Goal: Task Accomplishment & Management: Manage account settings

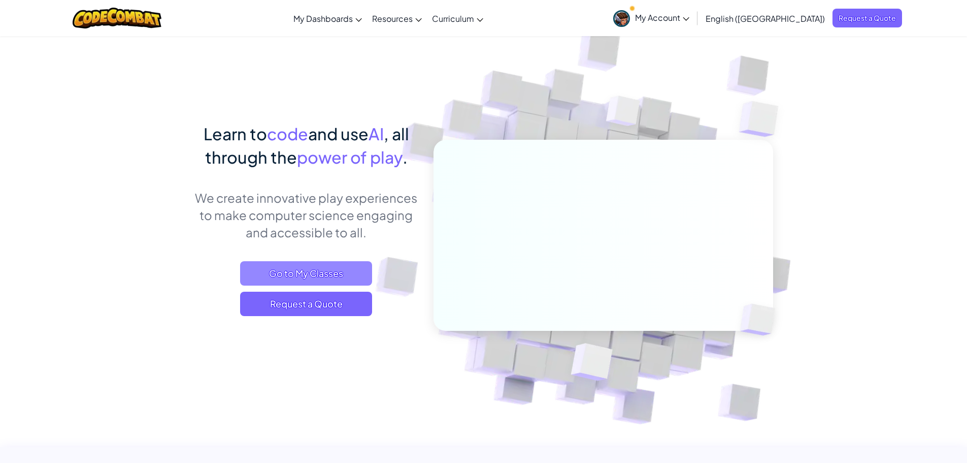
click at [326, 274] on span "Go to My Classes" at bounding box center [306, 273] width 132 height 24
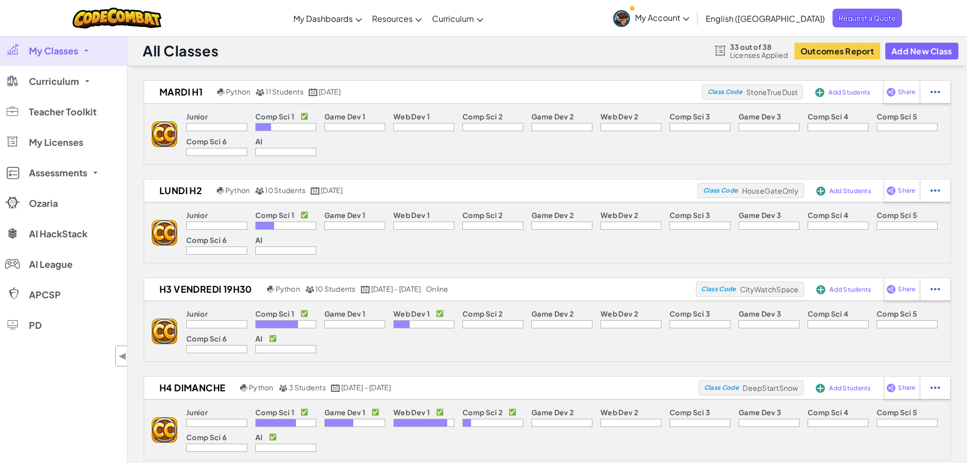
click at [67, 48] on span "My Classes" at bounding box center [53, 50] width 49 height 9
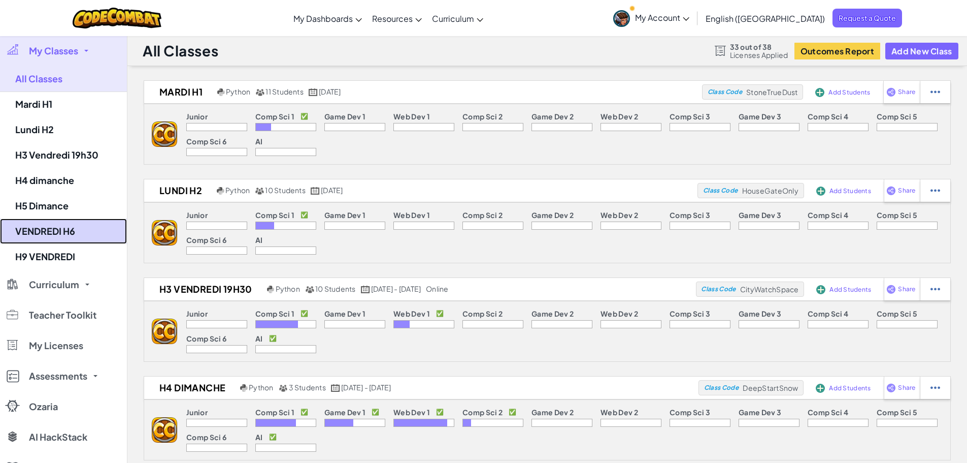
click at [72, 241] on link "VENDREDI H6" at bounding box center [63, 230] width 127 height 25
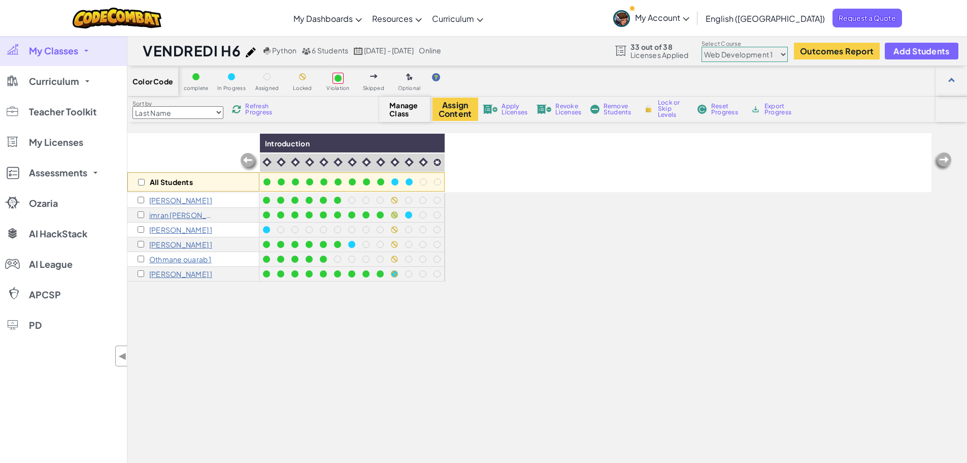
click at [75, 51] on span "My Classes" at bounding box center [53, 50] width 49 height 9
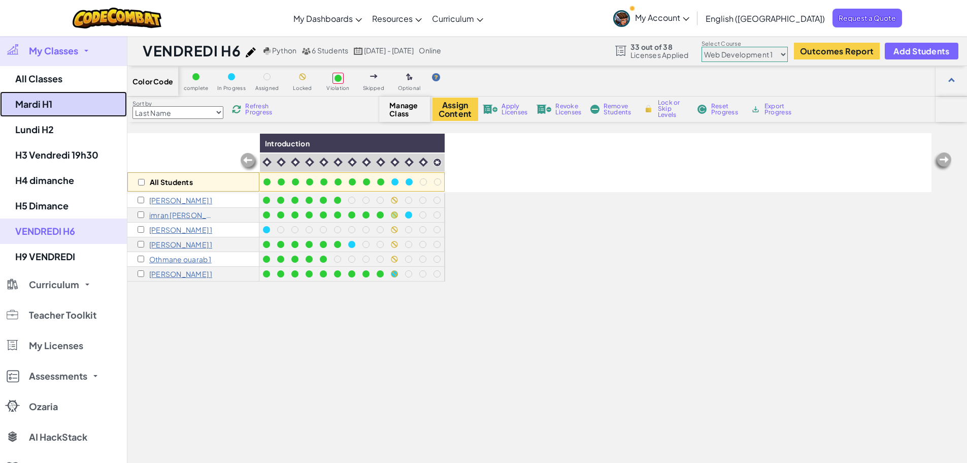
click at [71, 110] on link "Mardi H1" at bounding box center [63, 103] width 127 height 25
select select "560f1a9f22961295f9427742"
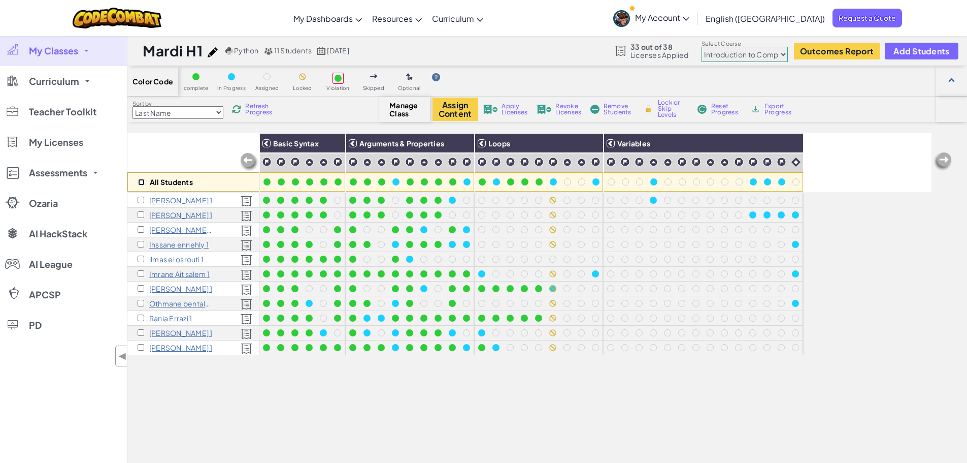
click at [142, 183] on input "checkbox" at bounding box center [141, 182] width 7 height 7
checkbox input "true"
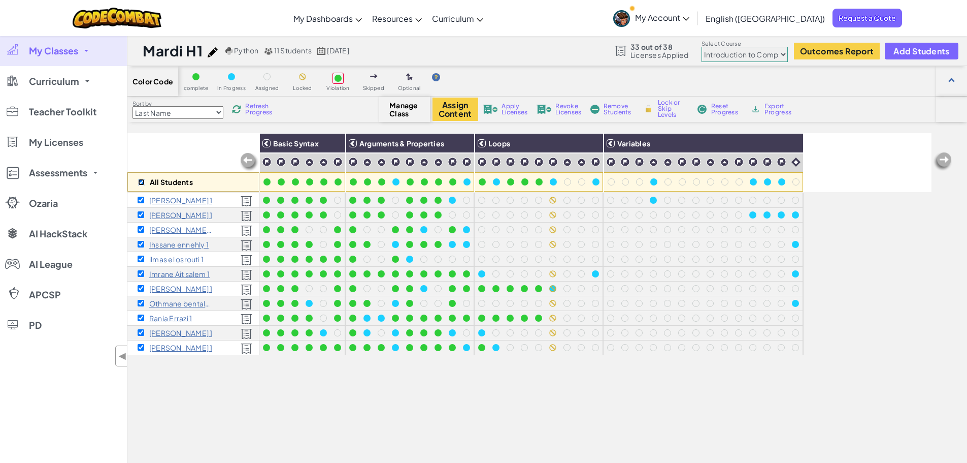
checkbox input "true"
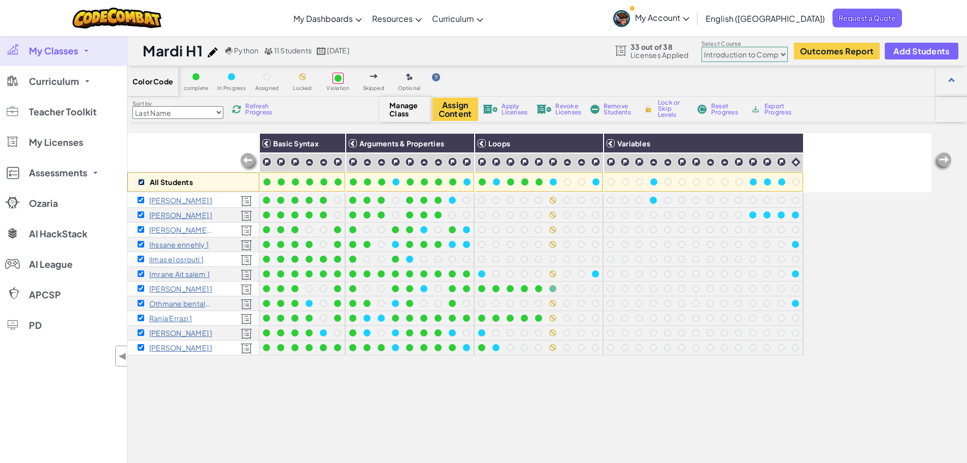
checkbox input "true"
click at [578, 110] on span "Revoke Licenses" at bounding box center [569, 109] width 26 height 12
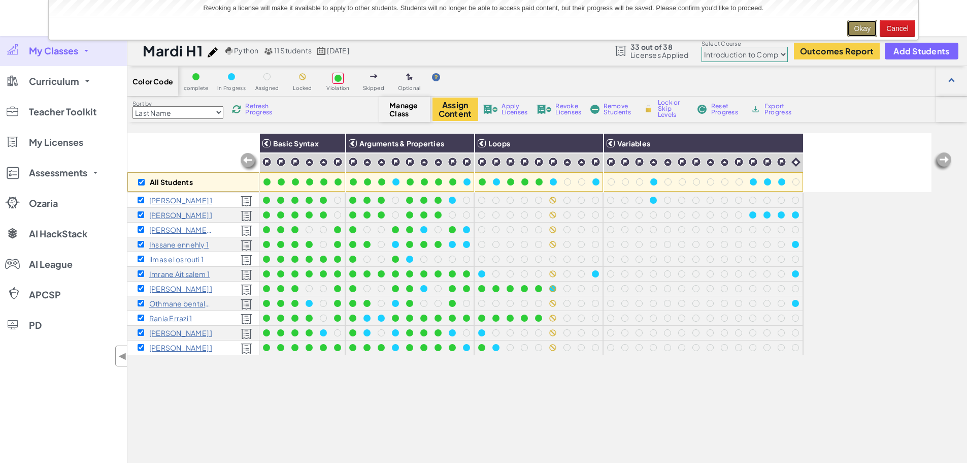
click at [855, 30] on button "Okay" at bounding box center [863, 28] width 30 height 17
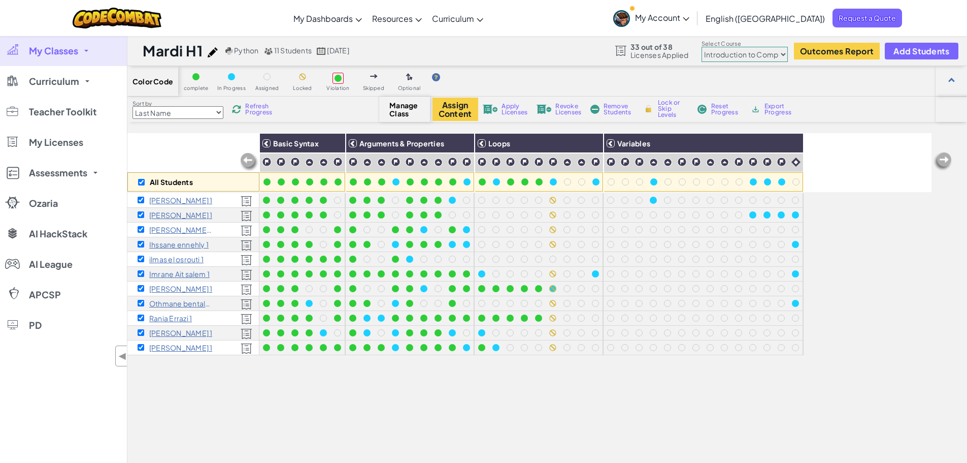
click at [76, 53] on span "My Classes" at bounding box center [53, 50] width 49 height 9
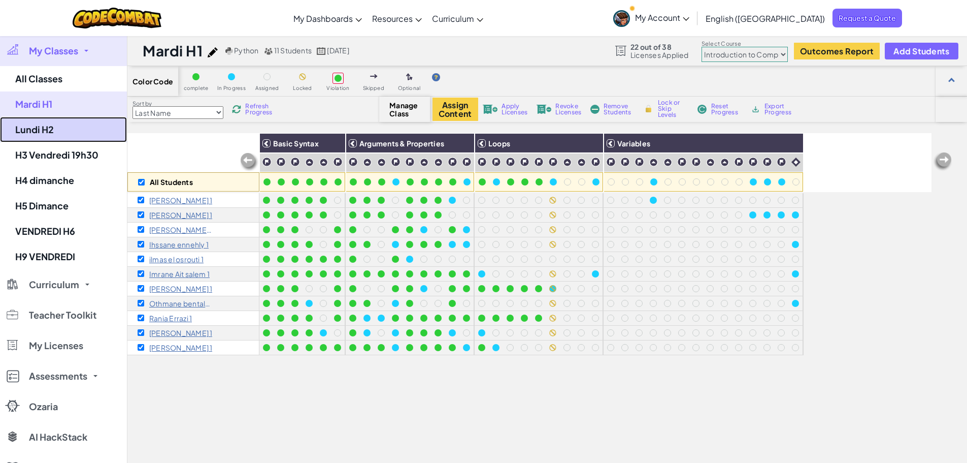
click at [88, 118] on link "Lundi H2" at bounding box center [63, 129] width 127 height 25
select select "5789587aad86a6efb573701f"
checkbox input "false"
select select "5789587aad86a6efb573701f"
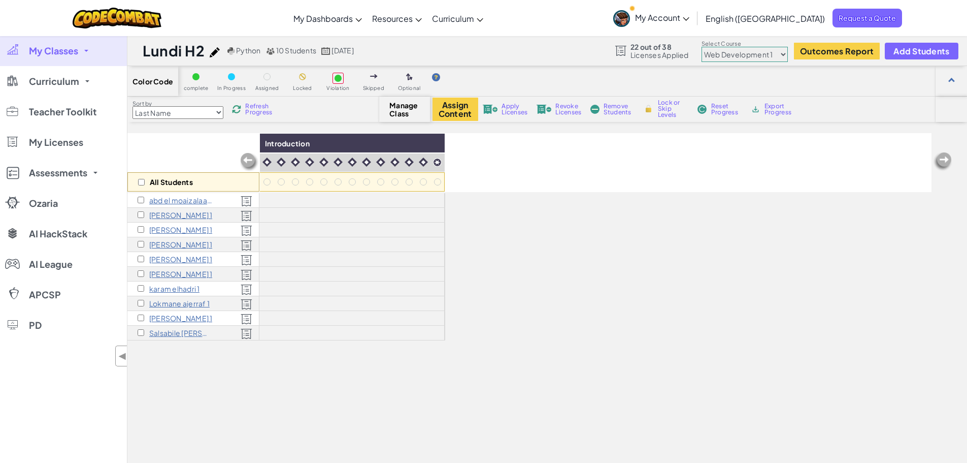
click at [144, 187] on div "All Students" at bounding box center [193, 181] width 132 height 19
click at [143, 184] on input "checkbox" at bounding box center [141, 182] width 7 height 7
checkbox input "true"
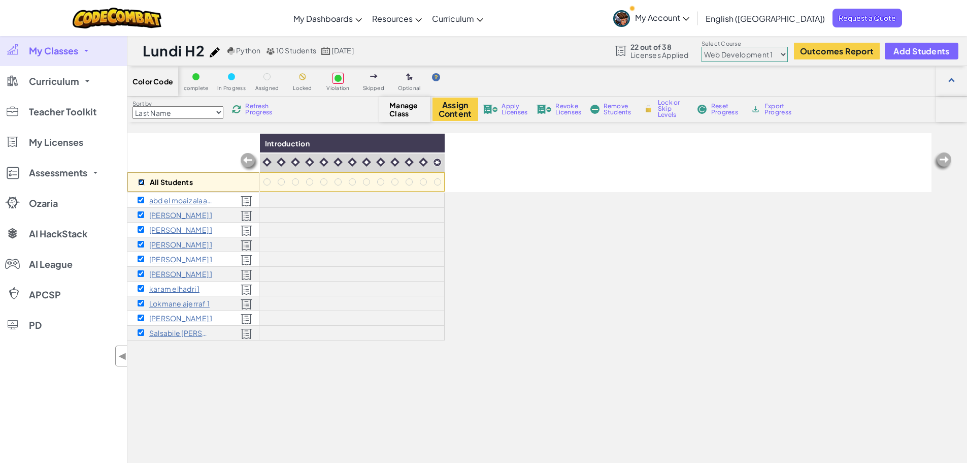
checkbox input "true"
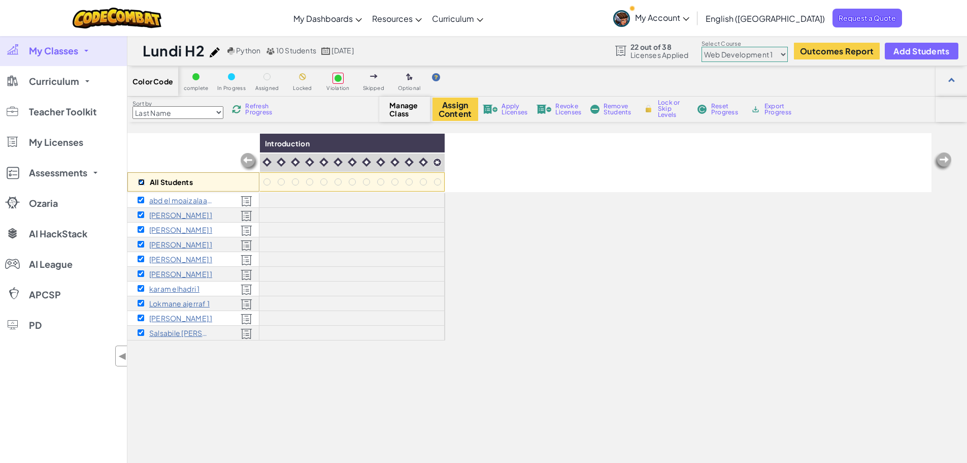
checkbox input "true"
click at [566, 110] on span "Revoke Licenses" at bounding box center [569, 109] width 26 height 12
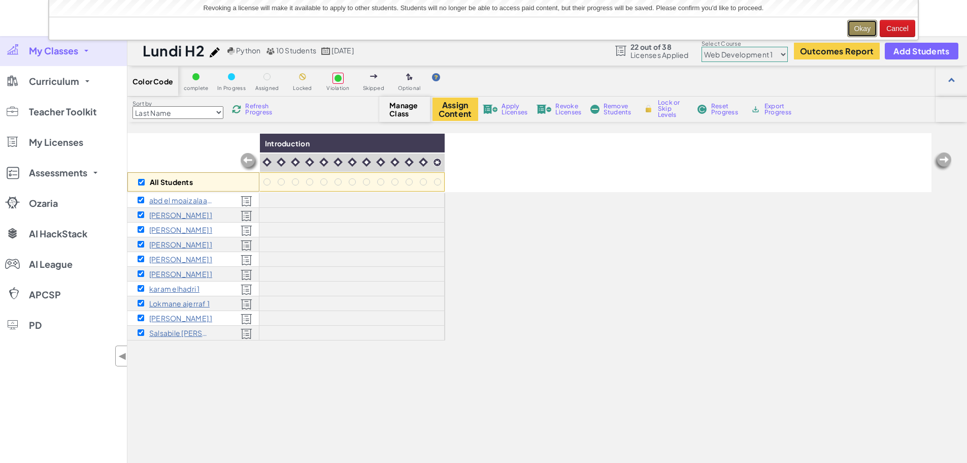
click at [859, 31] on button "Okay" at bounding box center [863, 28] width 30 height 17
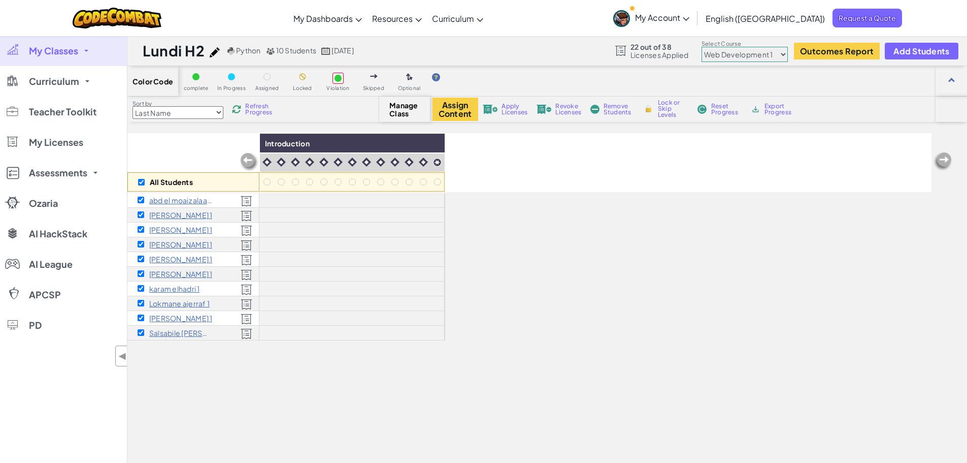
click at [75, 51] on span "My Classes" at bounding box center [53, 50] width 49 height 9
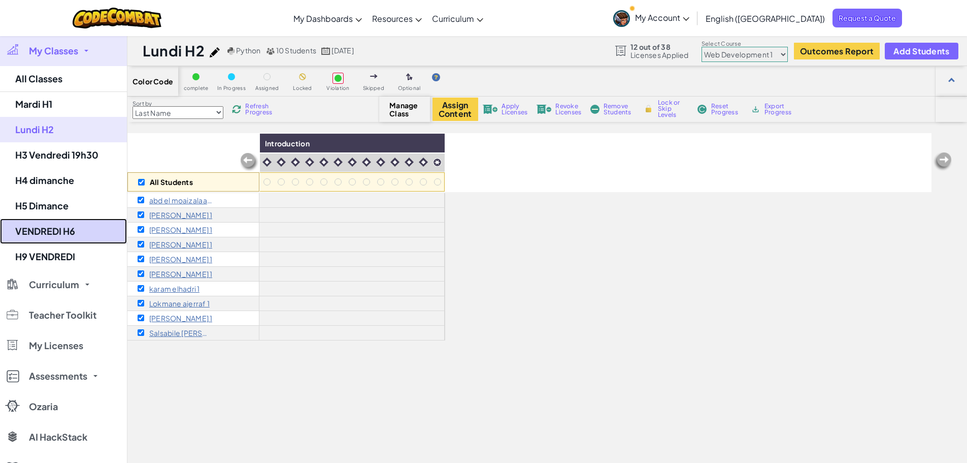
click at [80, 222] on link "VENDREDI H6" at bounding box center [63, 230] width 127 height 25
checkbox input "false"
select select "5789587aad86a6efb573701f"
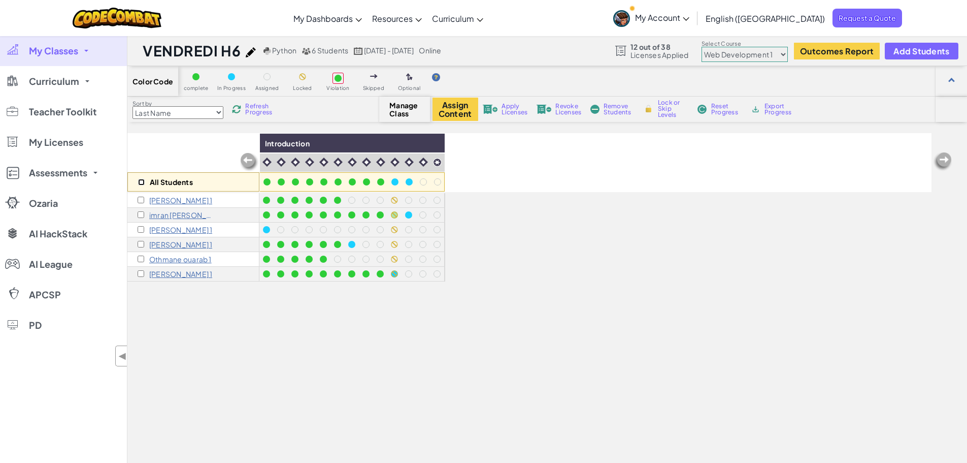
click at [141, 180] on input "checkbox" at bounding box center [141, 182] width 7 height 7
checkbox input "true"
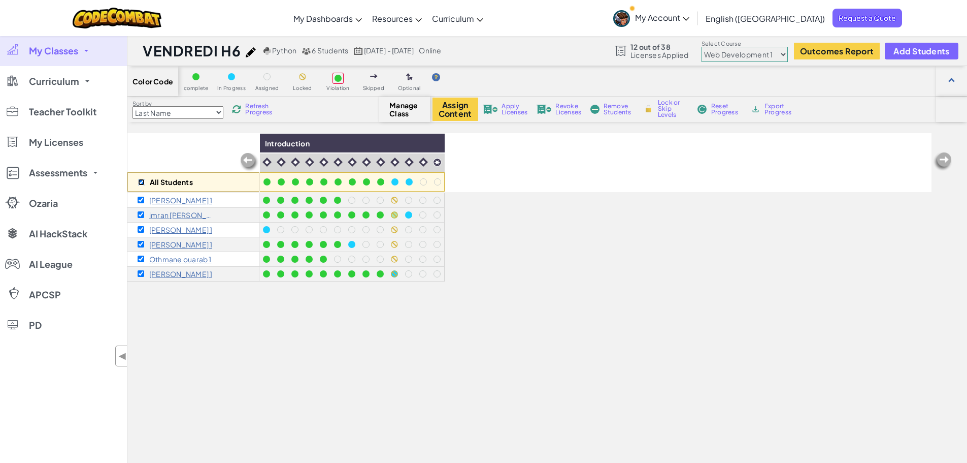
checkbox input "true"
click at [515, 110] on span "Apply Licenses" at bounding box center [515, 109] width 26 height 12
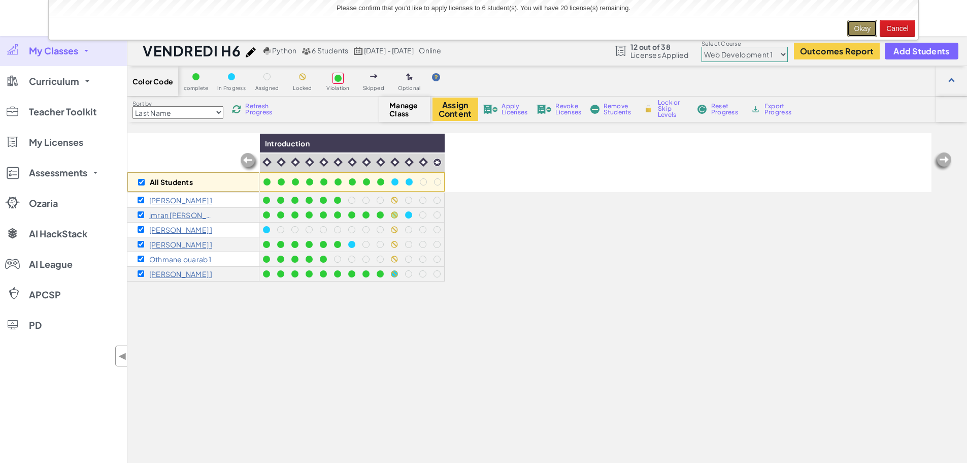
click at [856, 27] on button "Okay" at bounding box center [863, 28] width 30 height 17
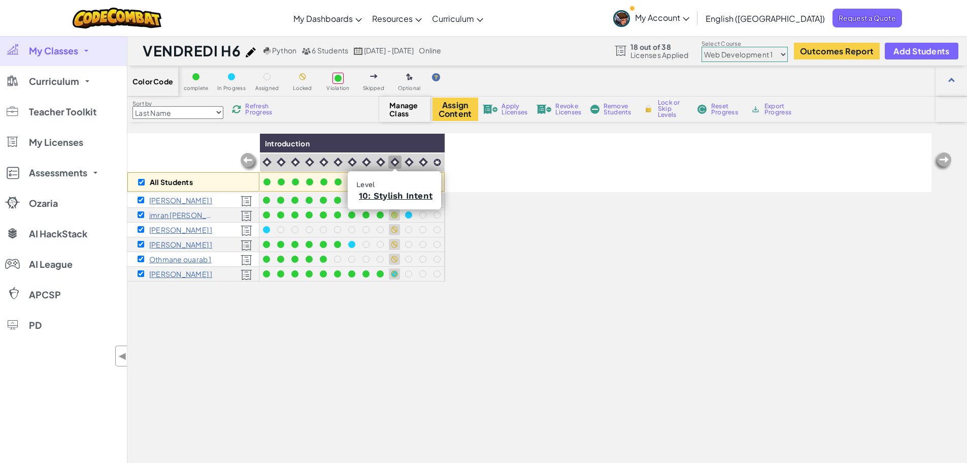
click at [393, 162] on img at bounding box center [395, 161] width 9 height 9
click at [670, 103] on span "Lock or Skip Levels" at bounding box center [673, 109] width 30 height 18
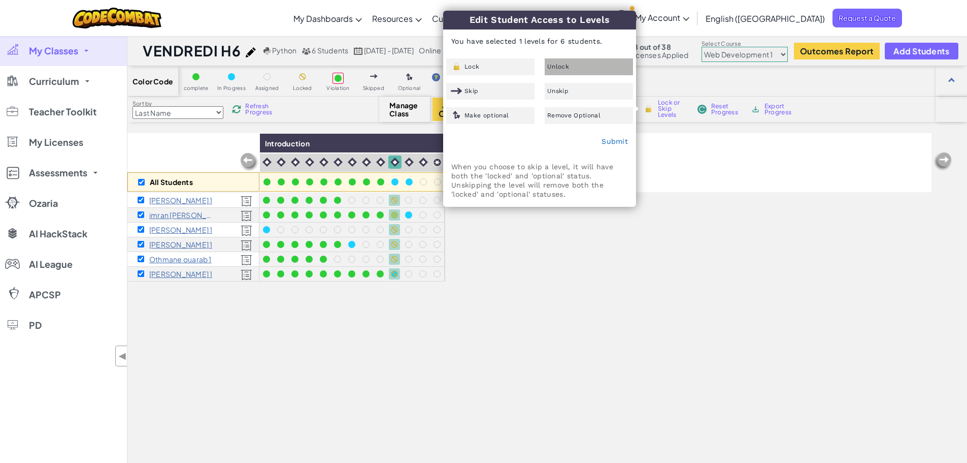
click at [593, 63] on div "Unlock" at bounding box center [589, 66] width 88 height 17
click at [619, 136] on div "Submit" at bounding box center [540, 141] width 192 height 25
click at [616, 139] on link "Submit" at bounding box center [615, 141] width 26 height 8
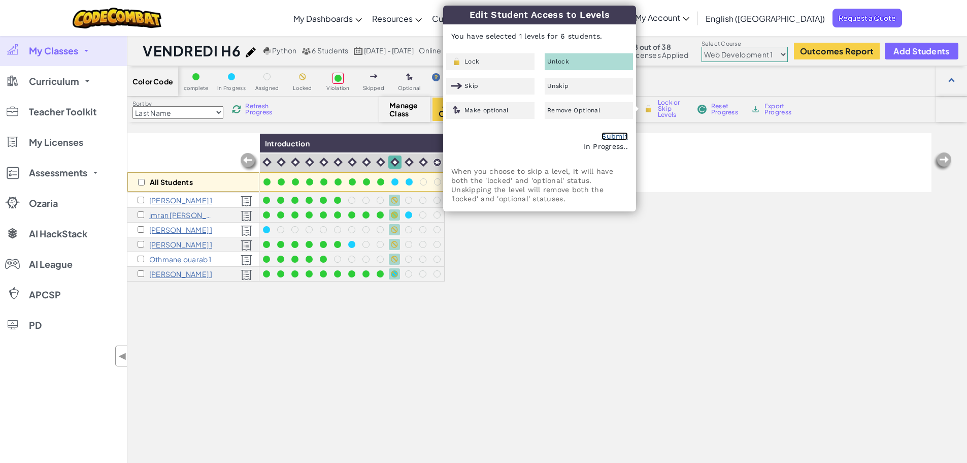
checkbox input "false"
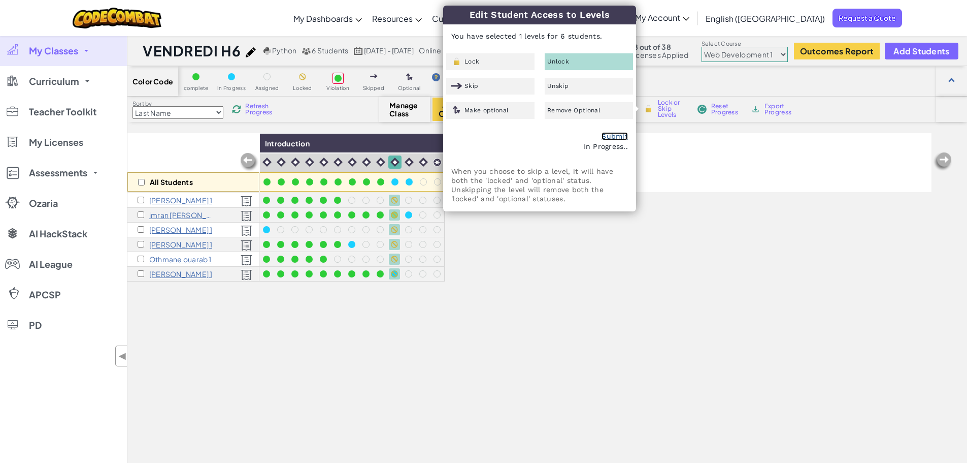
checkbox input "false"
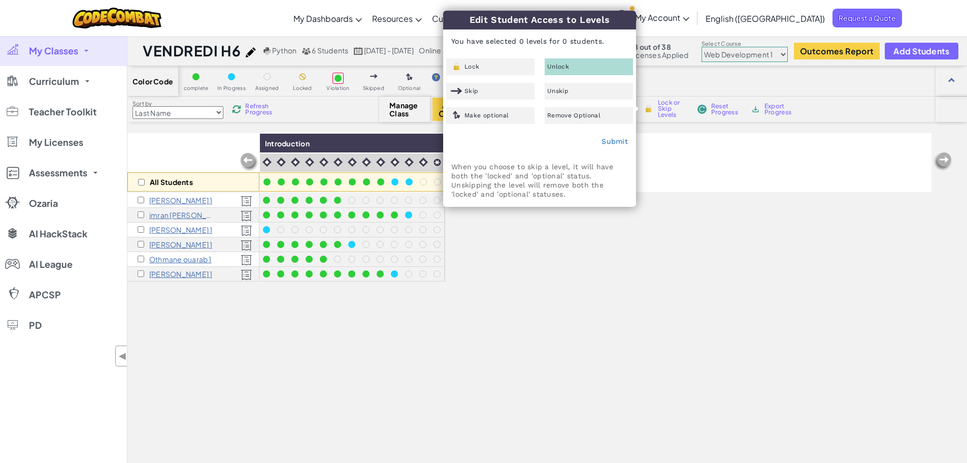
click at [74, 55] on span "My Classes" at bounding box center [53, 50] width 49 height 9
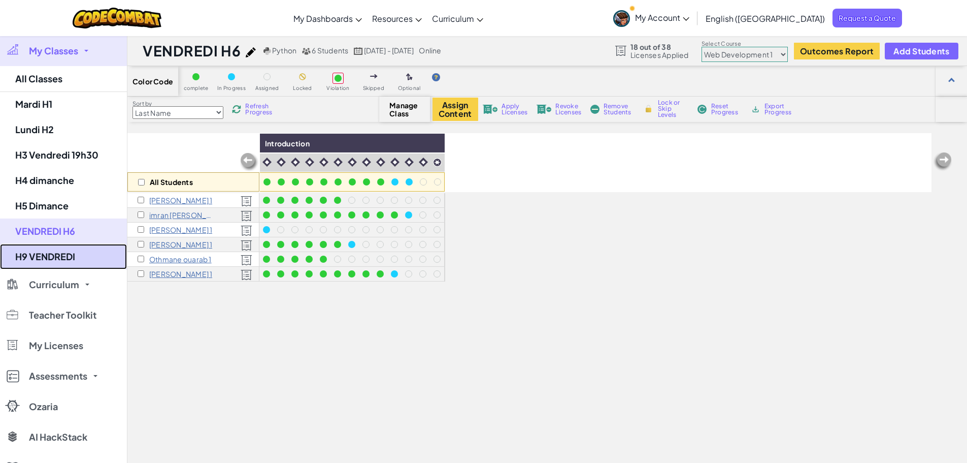
click at [70, 254] on link "H9 VENDREDI" at bounding box center [63, 256] width 127 height 25
select select "5789587aad86a6efb573701f"
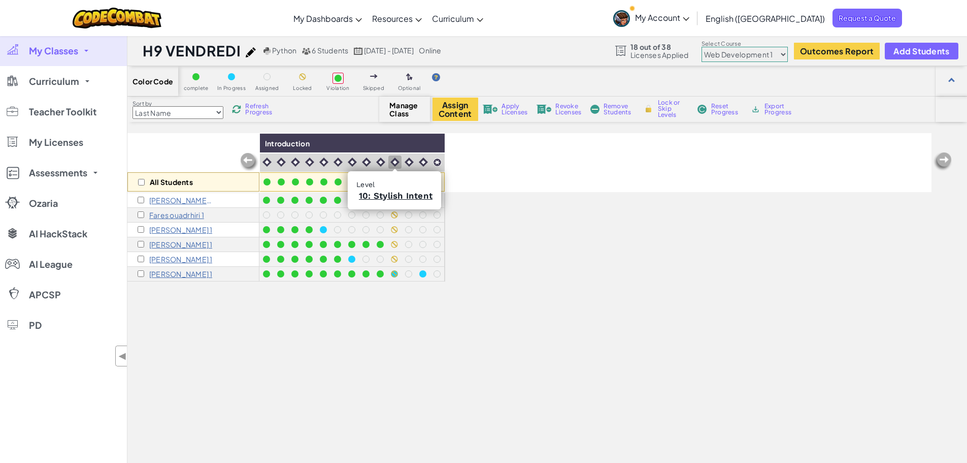
click at [393, 160] on img at bounding box center [395, 161] width 9 height 9
click at [667, 109] on span "Lock or Skip Levels" at bounding box center [673, 109] width 30 height 18
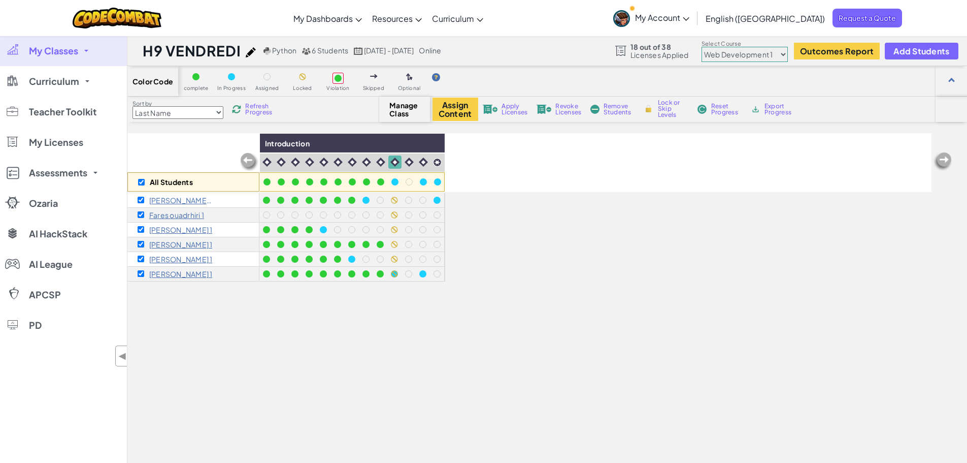
checkbox input "true"
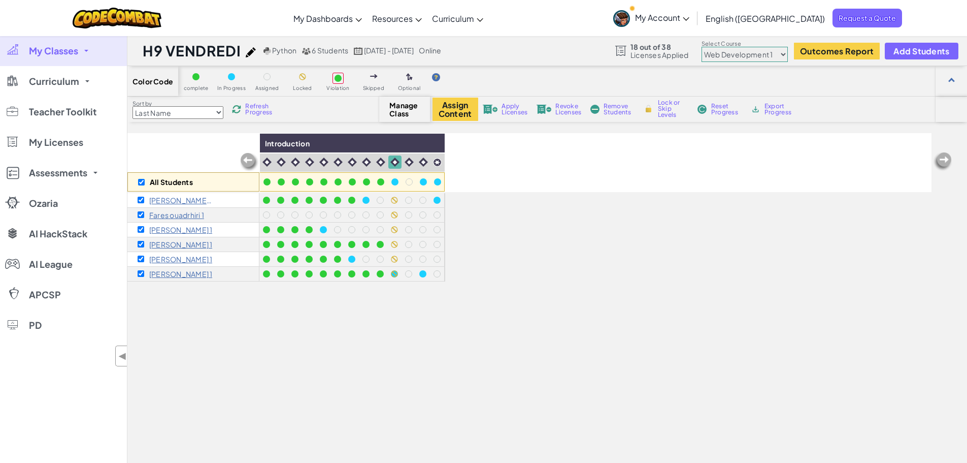
checkbox input "true"
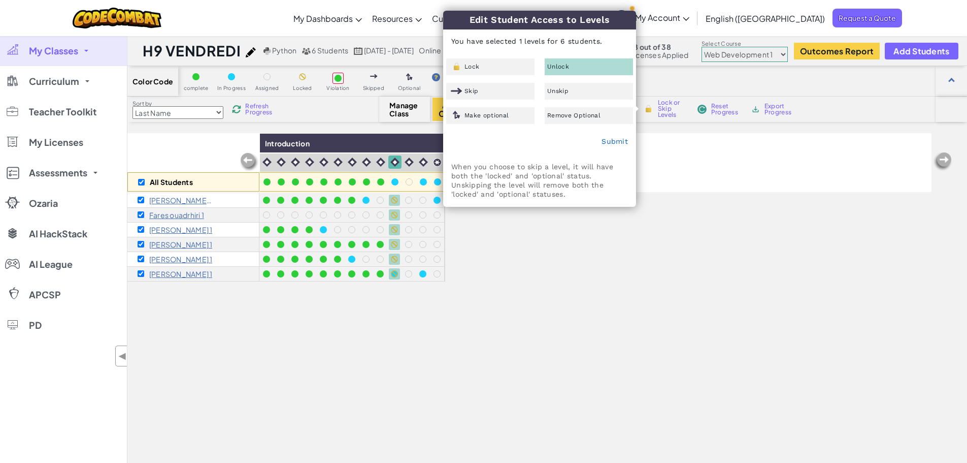
click at [581, 68] on div "Unlock" at bounding box center [589, 66] width 88 height 17
click at [622, 144] on link "Submit" at bounding box center [615, 141] width 26 height 8
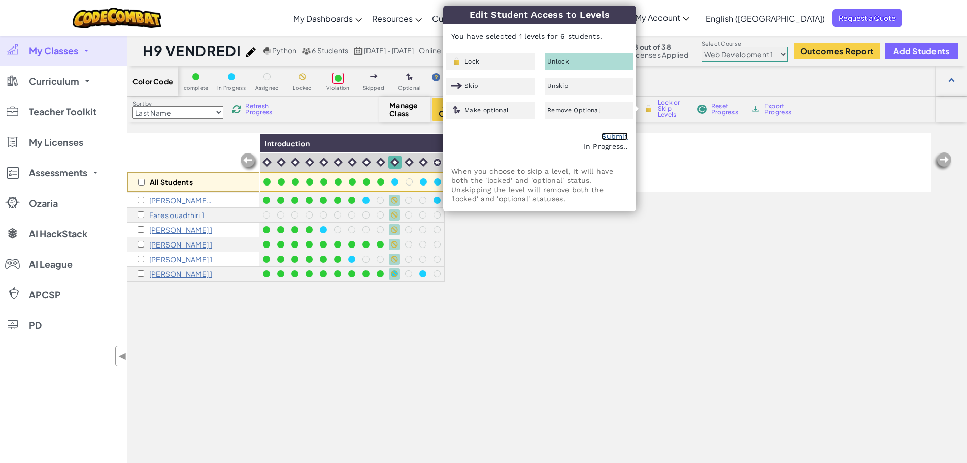
checkbox input "false"
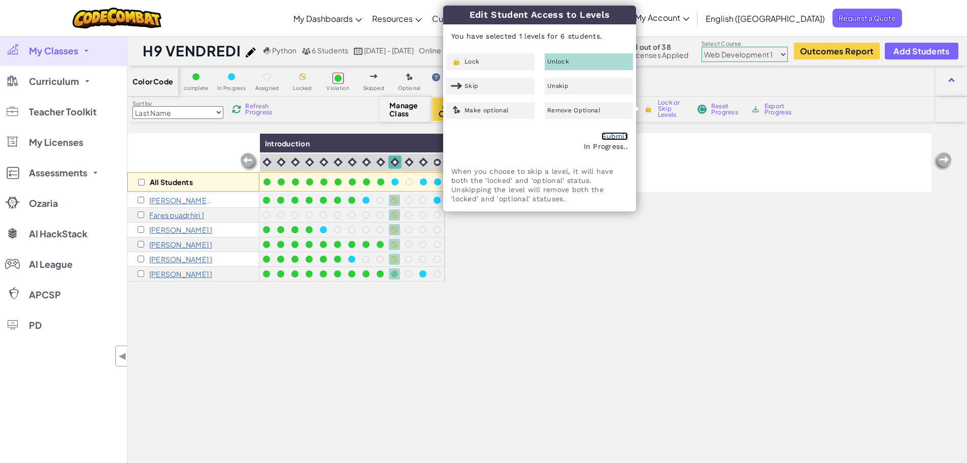
checkbox input "false"
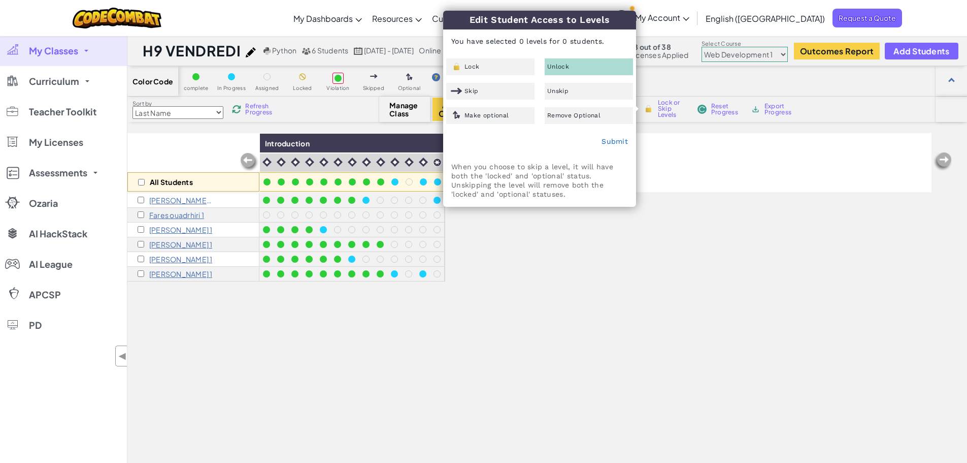
click at [519, 282] on div "All Students Introduction Bachar Benindalsi 1 Fares ouadrhiri 1 yahya sabir 1 Y…" at bounding box center [529, 339] width 804 height 412
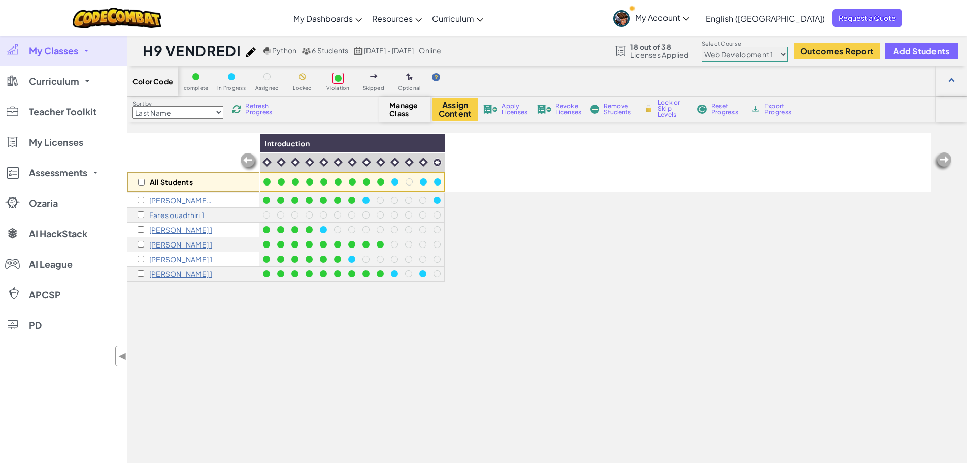
click at [89, 55] on link "My Classes" at bounding box center [63, 51] width 127 height 30
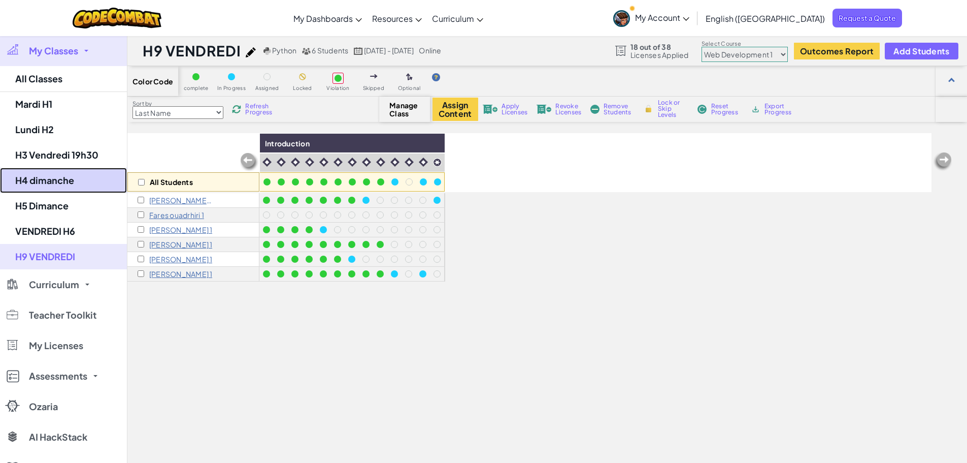
click at [93, 178] on link "H4 dimanche" at bounding box center [63, 180] width 127 height 25
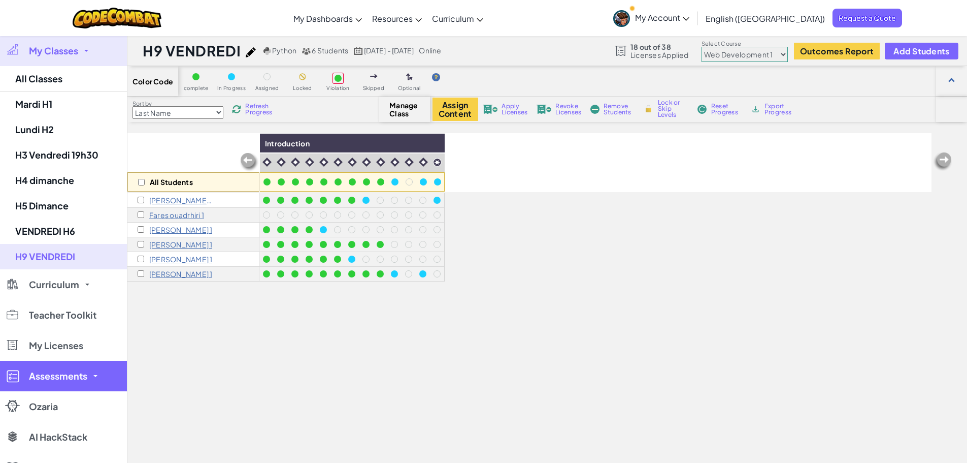
select select "5789587aad86a6efb573701f"
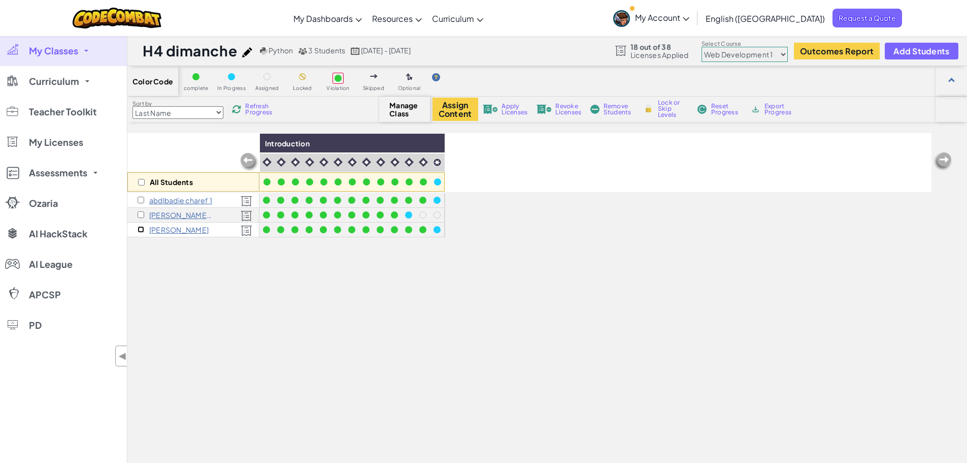
click at [142, 229] on input "checkbox" at bounding box center [141, 229] width 7 height 7
checkbox input "true"
click at [67, 55] on span "My Classes" at bounding box center [53, 50] width 49 height 9
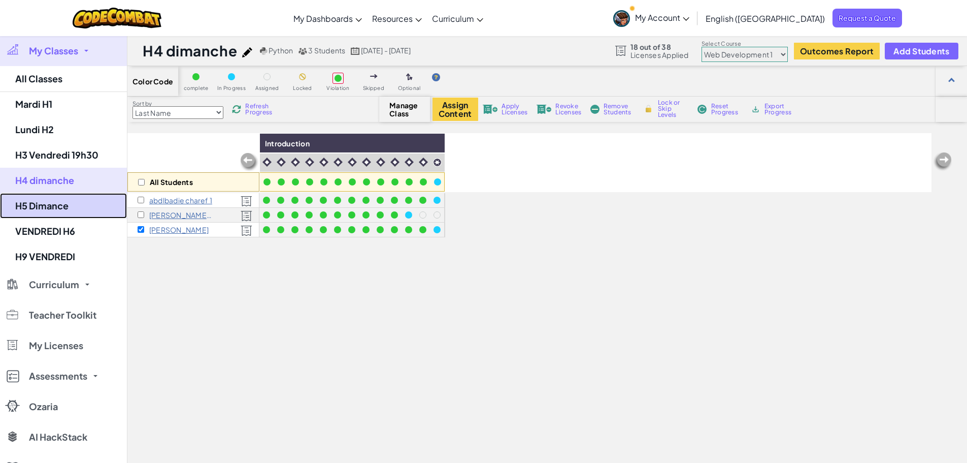
click at [58, 212] on link "H5 Dimance" at bounding box center [63, 205] width 127 height 25
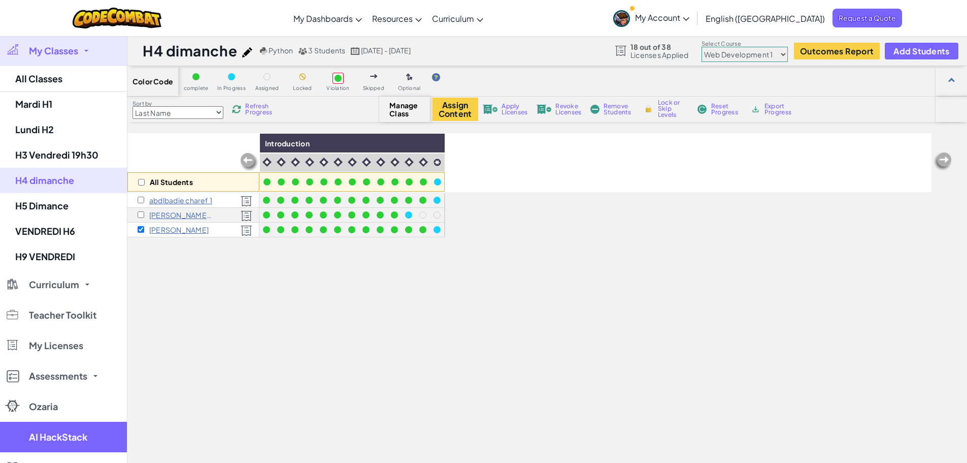
select select "5789587aad86a6efb573701f"
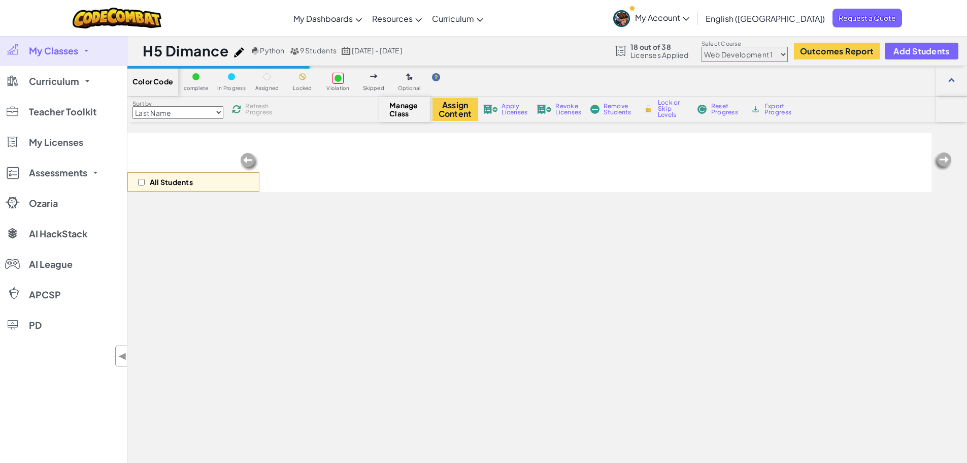
drag, startPoint x: 64, startPoint y: 55, endPoint x: 54, endPoint y: 78, distance: 24.8
click at [64, 55] on span "My Classes" at bounding box center [53, 50] width 49 height 9
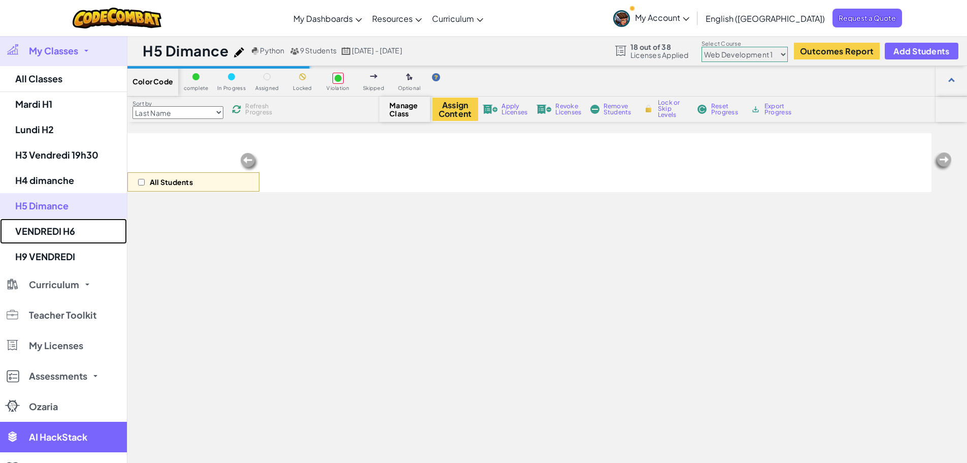
click at [34, 230] on link "VENDREDI H6" at bounding box center [63, 230] width 127 height 25
select select "5789587aad86a6efb573701f"
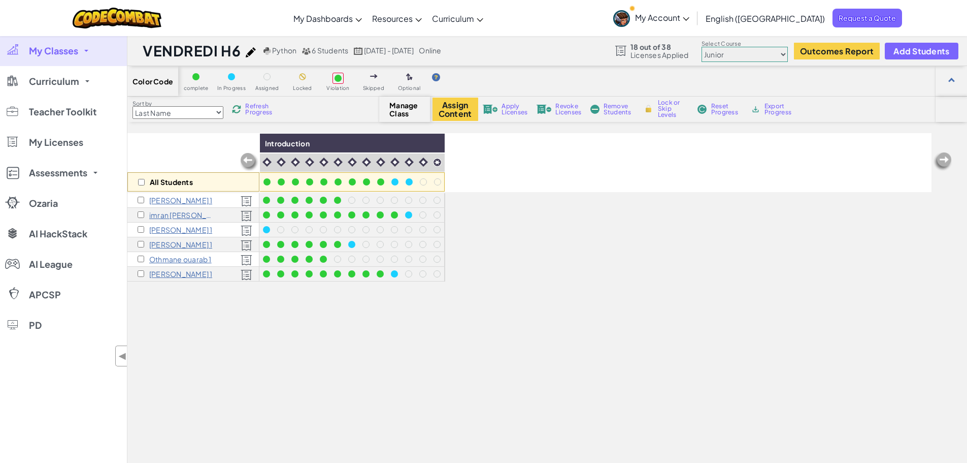
click at [77, 62] on link "My Classes" at bounding box center [63, 51] width 127 height 30
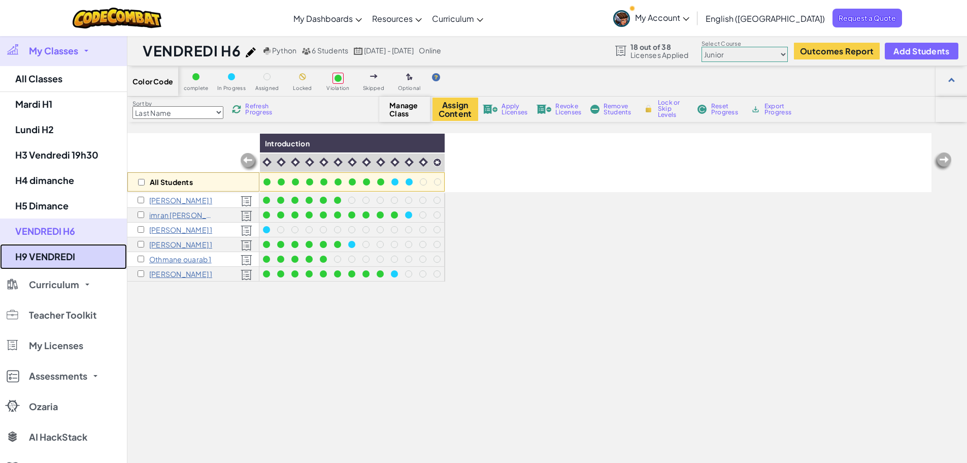
click at [76, 258] on link "H9 VENDREDI" at bounding box center [63, 256] width 127 height 25
select select "5789587aad86a6efb573701f"
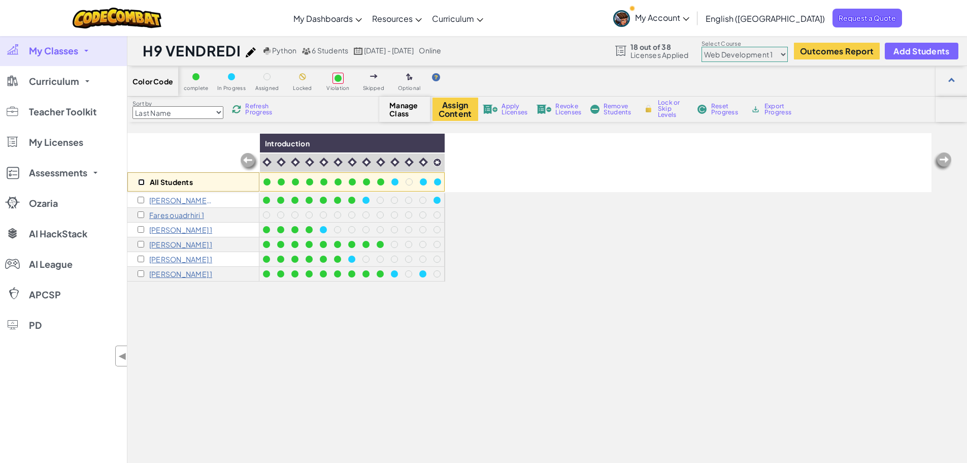
click at [144, 181] on input "checkbox" at bounding box center [141, 182] width 7 height 7
checkbox input "true"
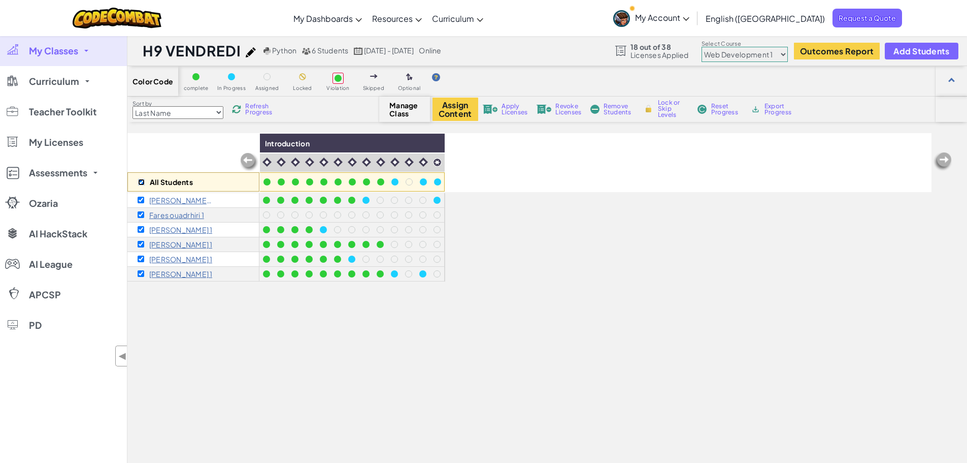
checkbox input "true"
click at [571, 109] on span "Revoke Licenses" at bounding box center [569, 109] width 26 height 12
click at [60, 58] on link "My Classes" at bounding box center [63, 51] width 127 height 30
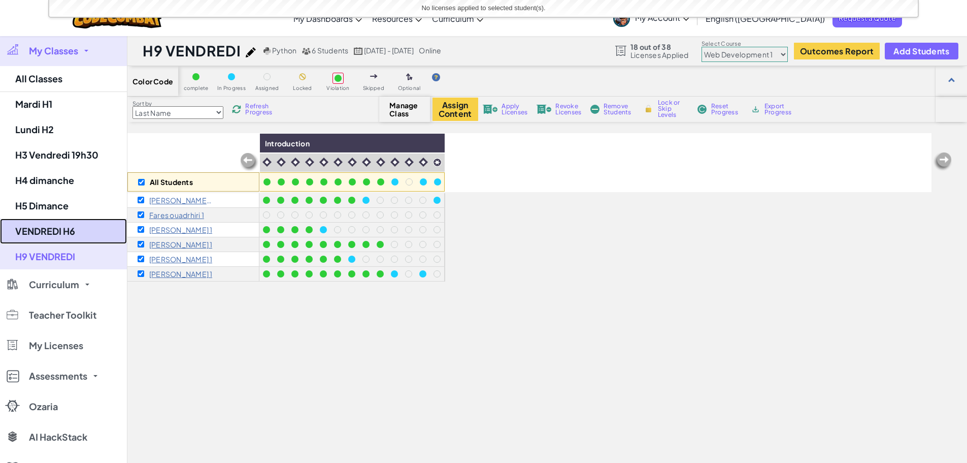
click at [67, 234] on link "VENDREDI H6" at bounding box center [63, 230] width 127 height 25
checkbox input "false"
select select "5789587aad86a6efb573701f"
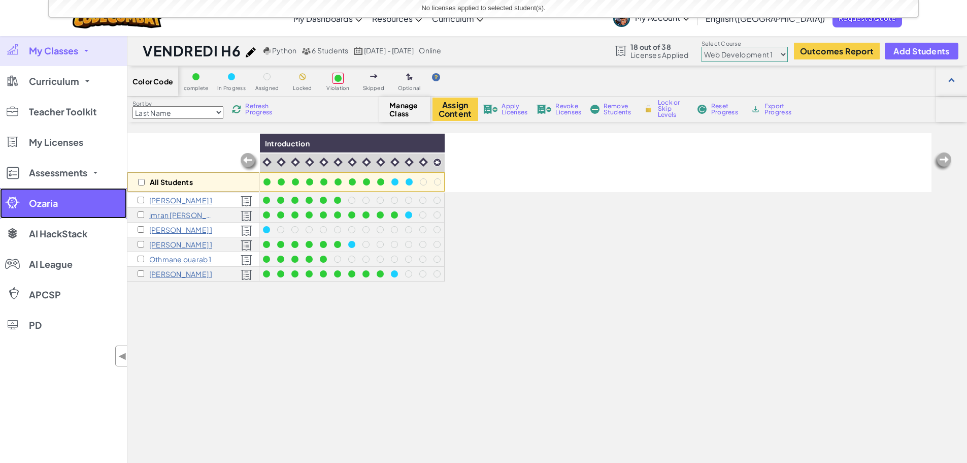
click at [58, 206] on link "Ozaria" at bounding box center [63, 203] width 127 height 30
click at [50, 42] on link "My Classes" at bounding box center [63, 51] width 127 height 30
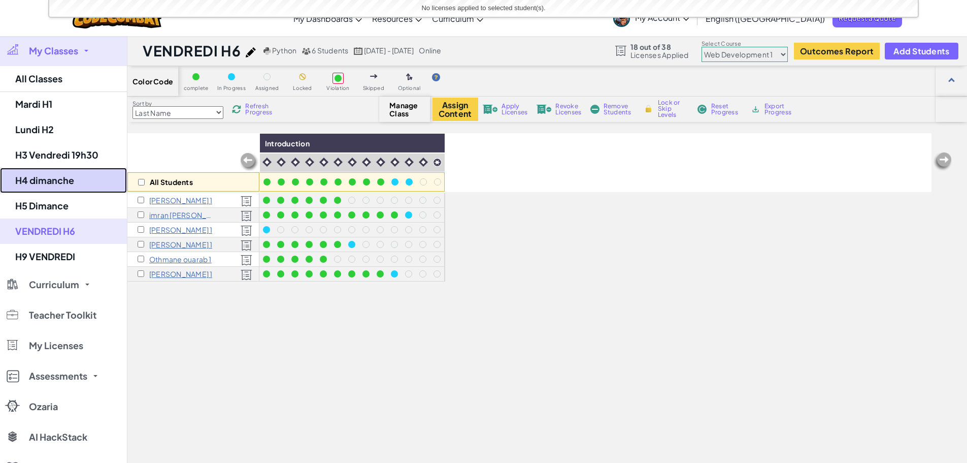
click at [75, 182] on link "H4 dimanche" at bounding box center [63, 180] width 127 height 25
select select "5789587aad86a6efb573701f"
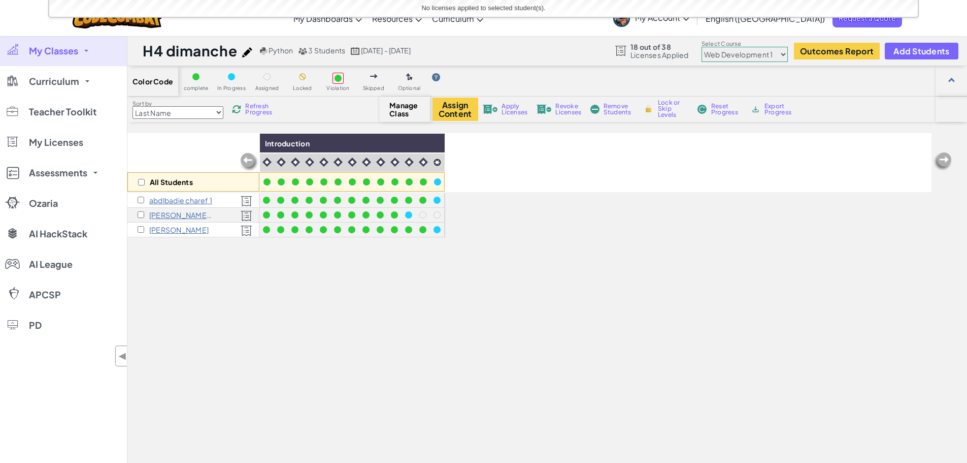
click at [139, 203] on div "abdlbadie charef 1" at bounding box center [175, 200] width 75 height 8
click at [141, 199] on input "checkbox" at bounding box center [141, 200] width 7 height 7
checkbox input "true"
click at [141, 212] on input "checkbox" at bounding box center [141, 214] width 7 height 7
checkbox input "true"
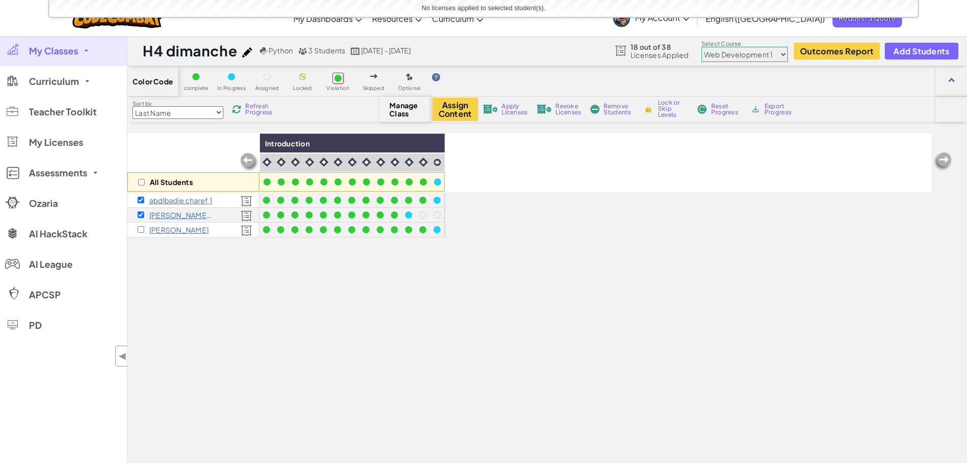
click at [563, 111] on span "Revoke Licenses" at bounding box center [569, 109] width 26 height 12
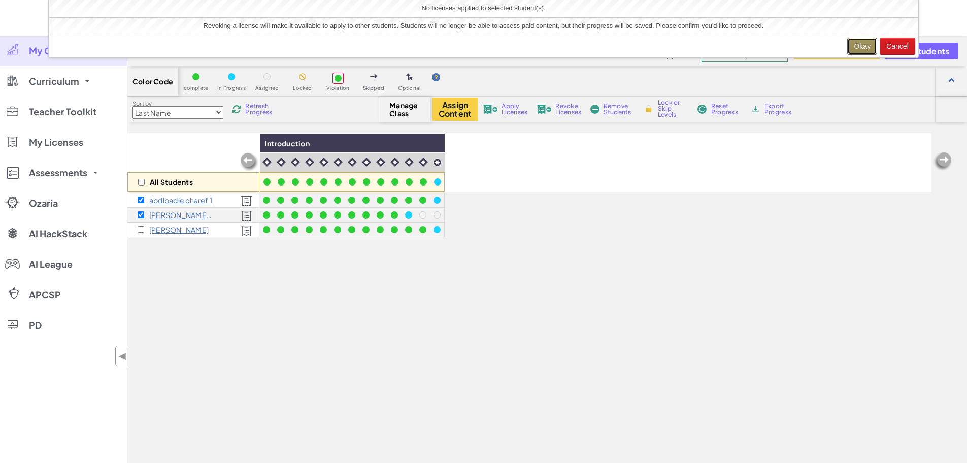
click at [864, 44] on button "Okay" at bounding box center [863, 46] width 30 height 17
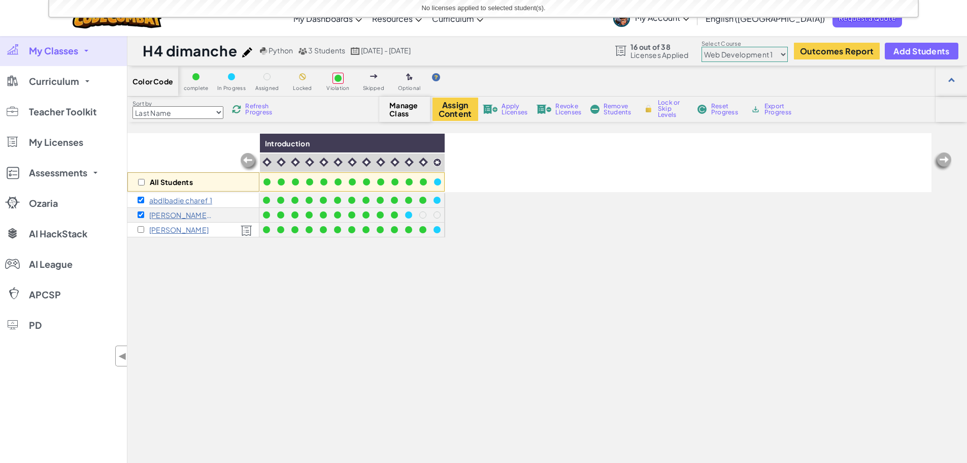
click at [56, 52] on span "My Classes" at bounding box center [53, 50] width 49 height 9
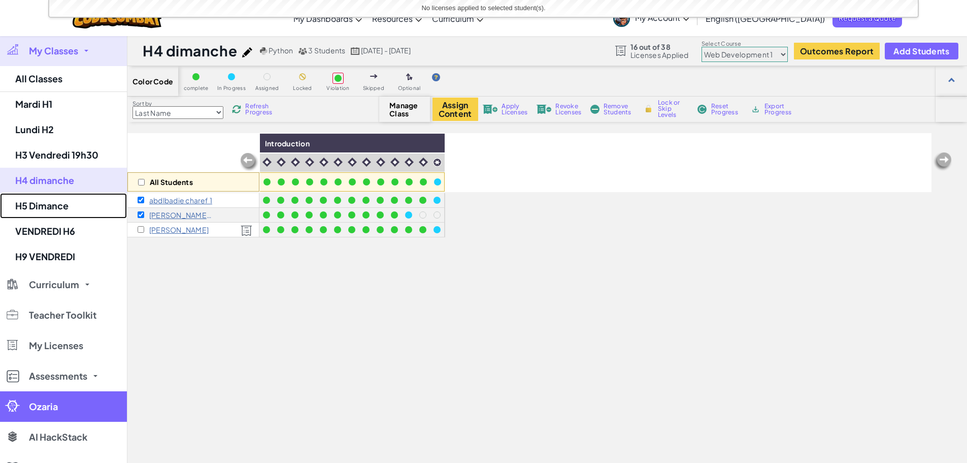
click at [75, 207] on link "H5 Dimance" at bounding box center [63, 205] width 127 height 25
select select "5789587aad86a6efb573701f"
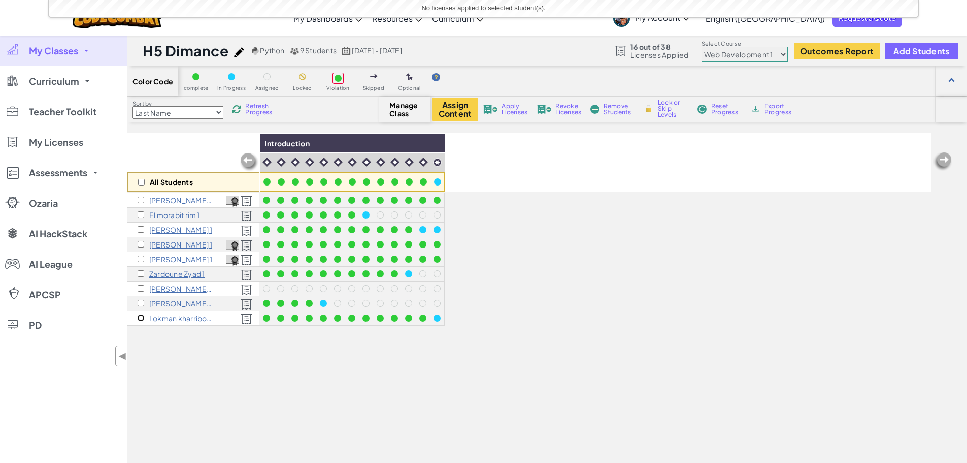
click at [143, 316] on input "checkbox" at bounding box center [141, 317] width 7 height 7
checkbox input "true"
click at [144, 305] on input "checkbox" at bounding box center [141, 303] width 7 height 7
checkbox input "true"
click at [142, 289] on input "checkbox" at bounding box center [141, 288] width 7 height 7
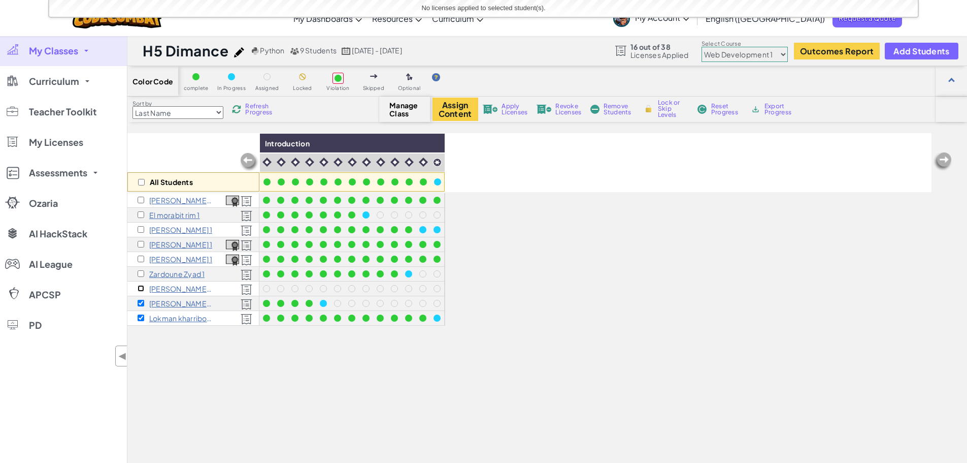
checkbox input "true"
click at [141, 218] on div "El morabit rim 1" at bounding box center [169, 215] width 62 height 8
click at [140, 215] on input "checkbox" at bounding box center [141, 214] width 7 height 7
checkbox input "true"
click at [141, 274] on input "checkbox" at bounding box center [141, 273] width 7 height 7
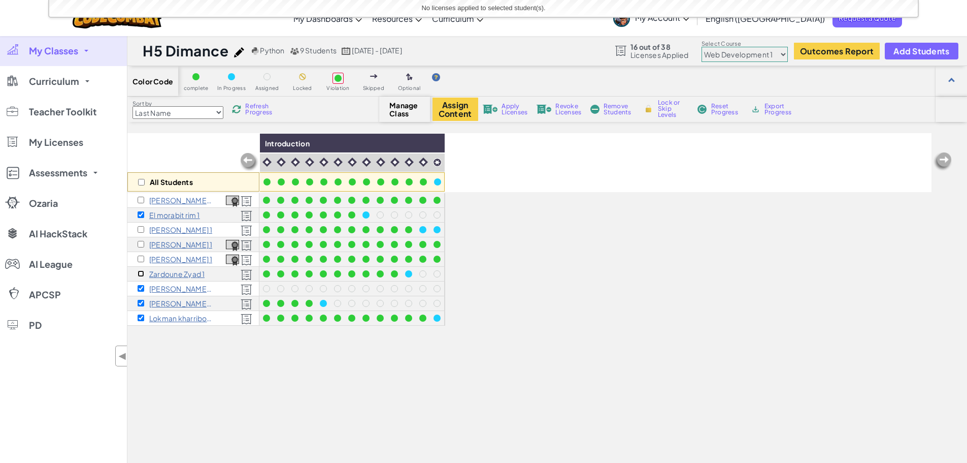
checkbox input "true"
click at [570, 113] on span "Revoke Licenses" at bounding box center [569, 109] width 26 height 12
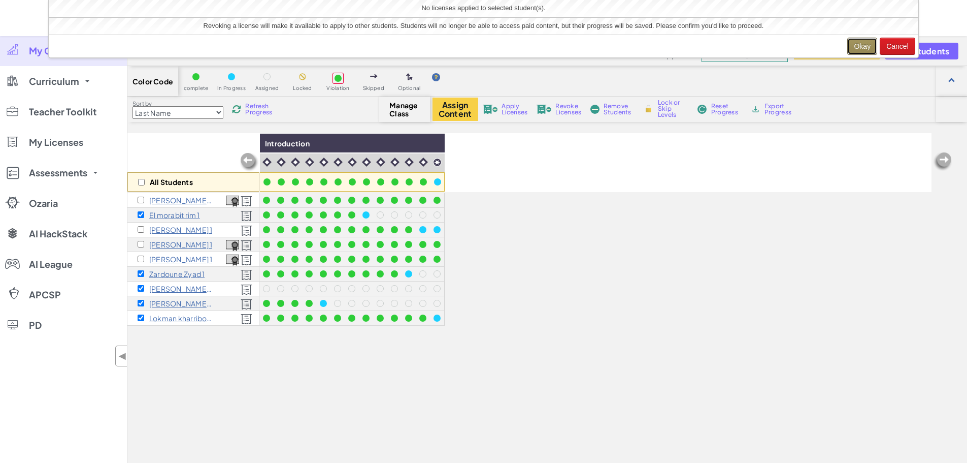
drag, startPoint x: 861, startPoint y: 44, endPoint x: 853, endPoint y: 44, distance: 7.6
click at [861, 44] on button "Okay" at bounding box center [863, 46] width 30 height 17
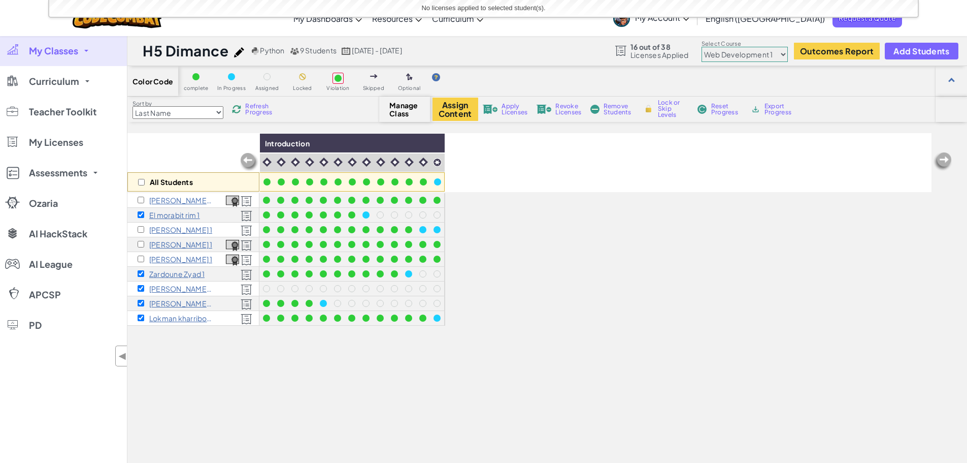
click at [31, 57] on link "My Classes" at bounding box center [63, 51] width 127 height 30
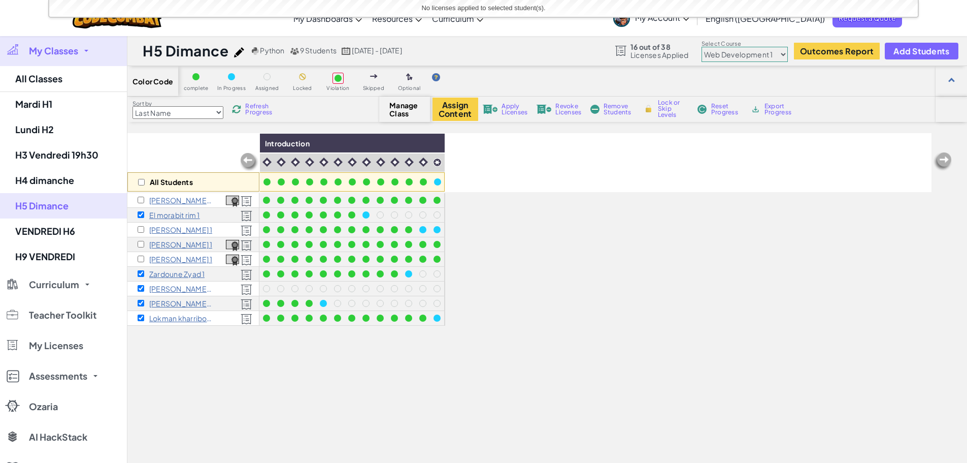
click at [32, 57] on link "My Classes" at bounding box center [63, 51] width 127 height 30
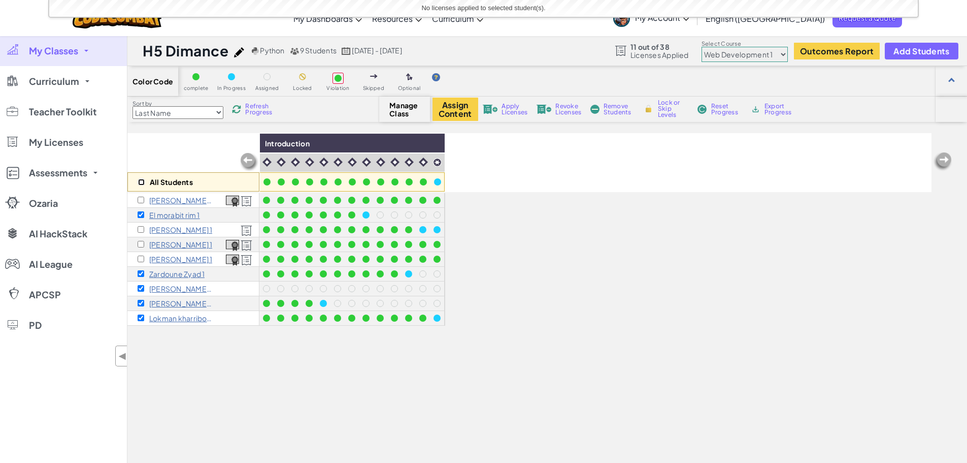
click at [139, 179] on input "checkbox" at bounding box center [141, 182] width 7 height 7
checkbox input "true"
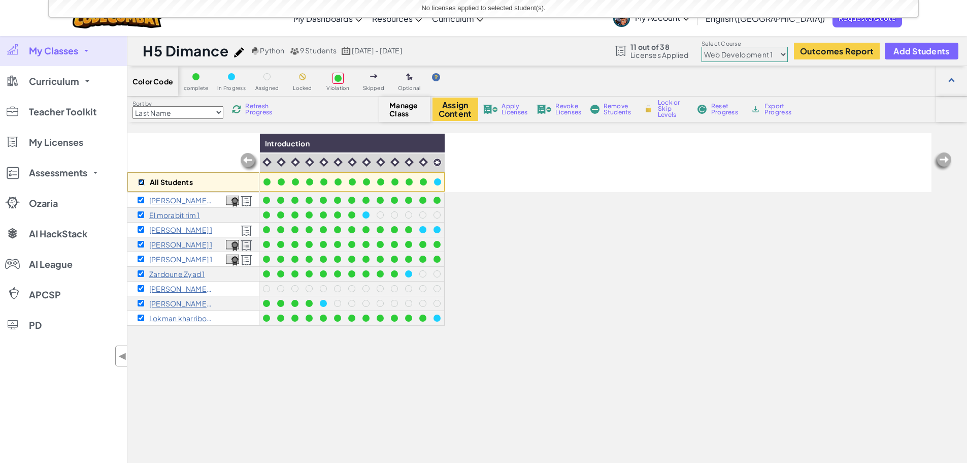
checkbox input "true"
click at [568, 106] on span "Revoke Licenses" at bounding box center [569, 109] width 26 height 12
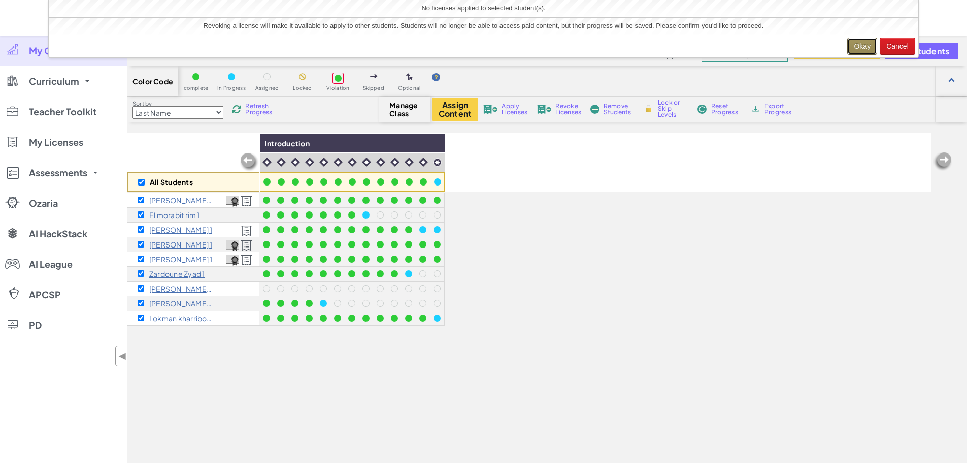
click at [866, 45] on button "Okay" at bounding box center [863, 46] width 30 height 17
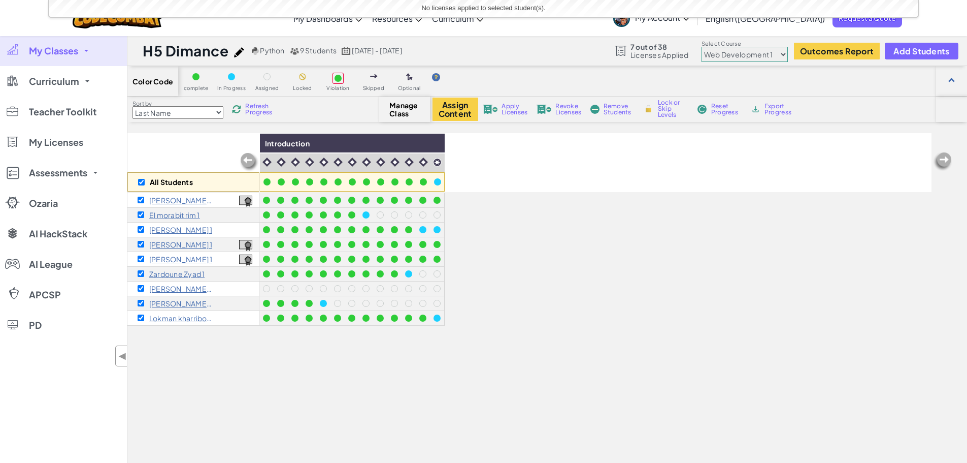
click at [83, 51] on link "My Classes" at bounding box center [63, 51] width 127 height 30
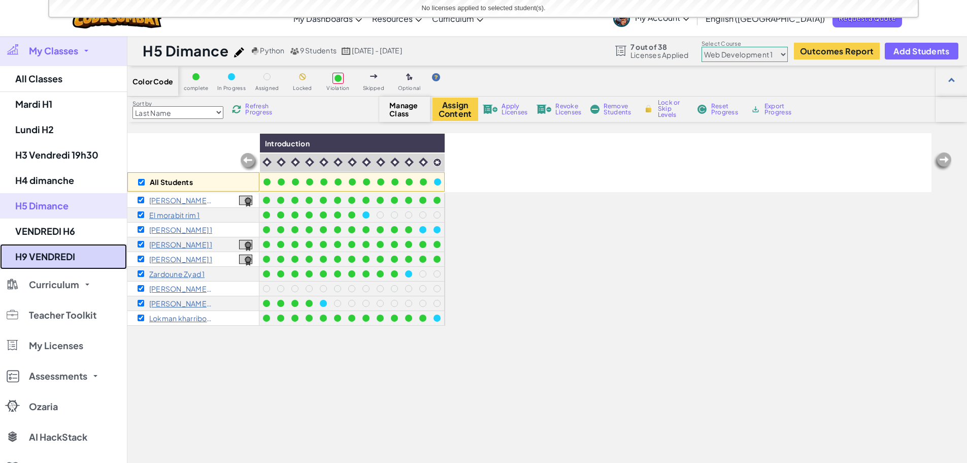
click at [61, 256] on link "H9 VENDREDI" at bounding box center [63, 256] width 127 height 25
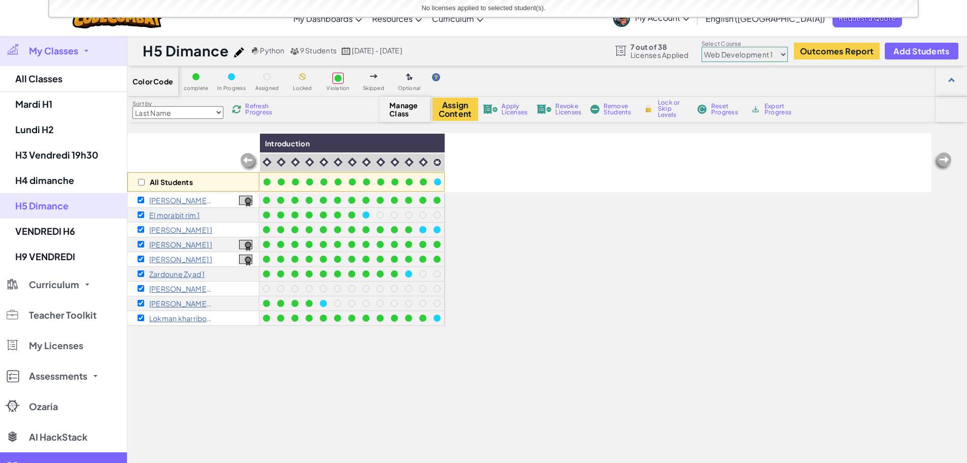
checkbox input "false"
select select "5789587aad86a6efb573701f"
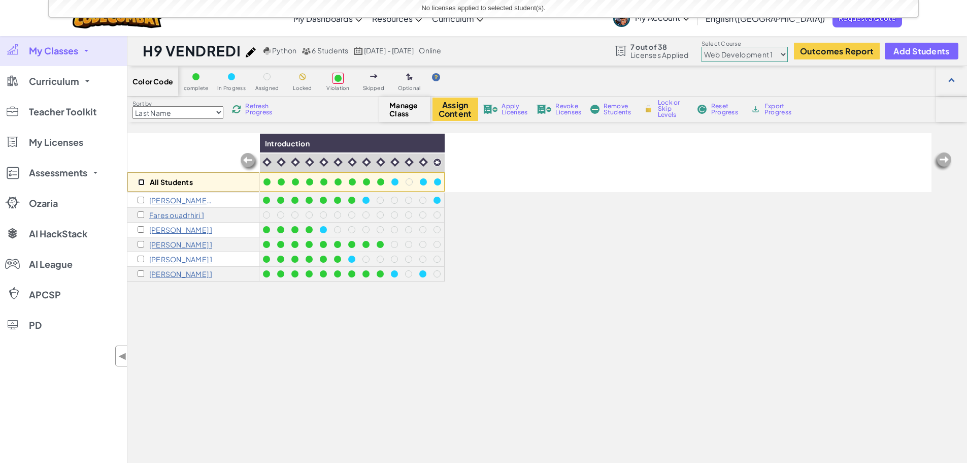
click at [139, 180] on input "checkbox" at bounding box center [141, 182] width 7 height 7
checkbox input "true"
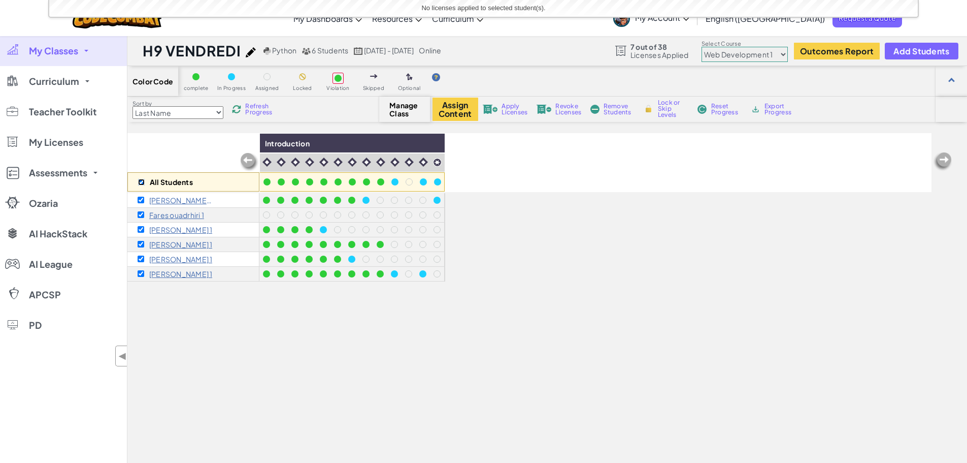
checkbox input "true"
click at [140, 213] on input "checkbox" at bounding box center [141, 214] width 7 height 7
checkbox input "false"
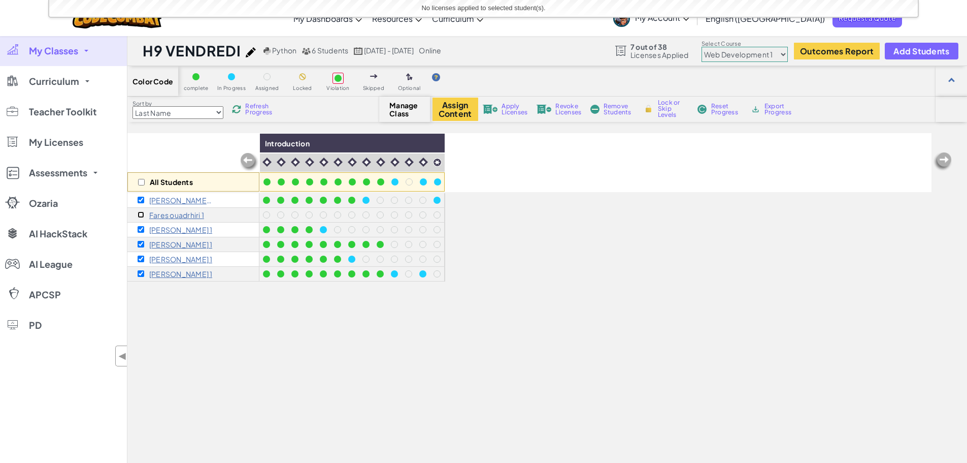
checkbox input "false"
click at [518, 110] on span "Apply Licenses" at bounding box center [515, 109] width 26 height 12
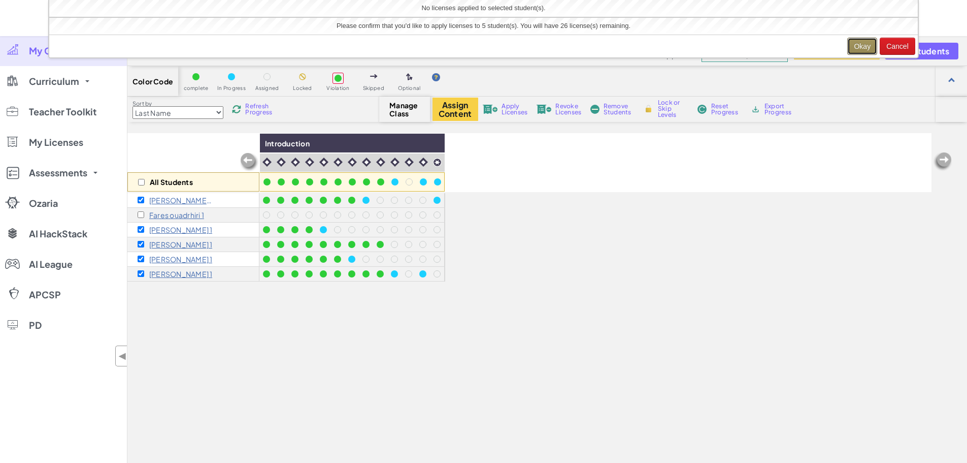
click at [859, 47] on button "Okay" at bounding box center [863, 46] width 30 height 17
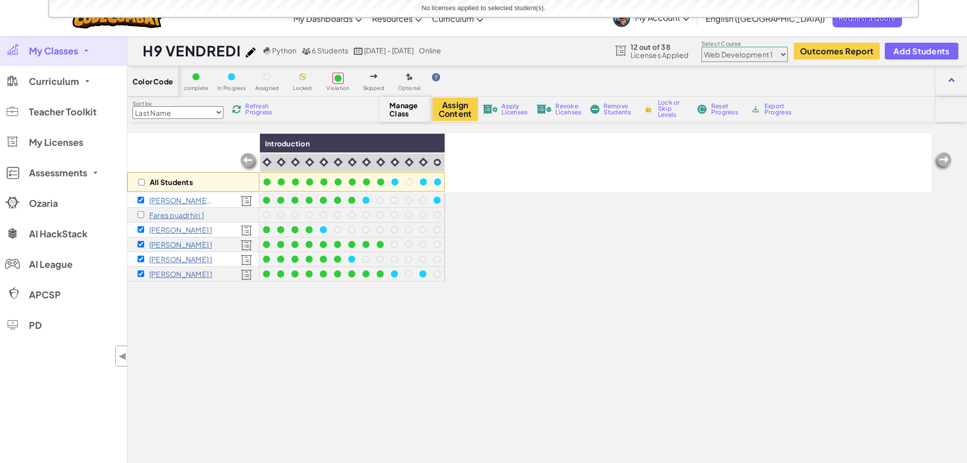
click at [50, 58] on link "My Classes" at bounding box center [63, 51] width 127 height 30
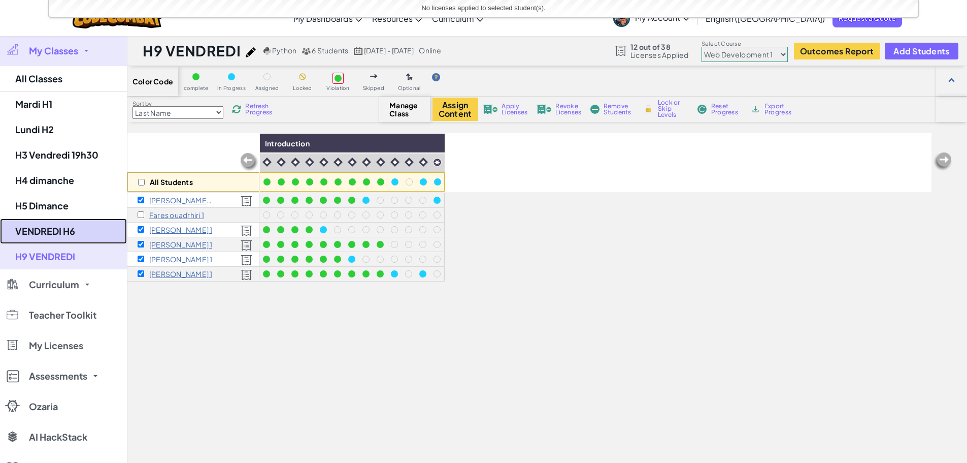
click at [55, 237] on link "VENDREDI H6" at bounding box center [63, 230] width 127 height 25
select select "5789587aad86a6efb573701f"
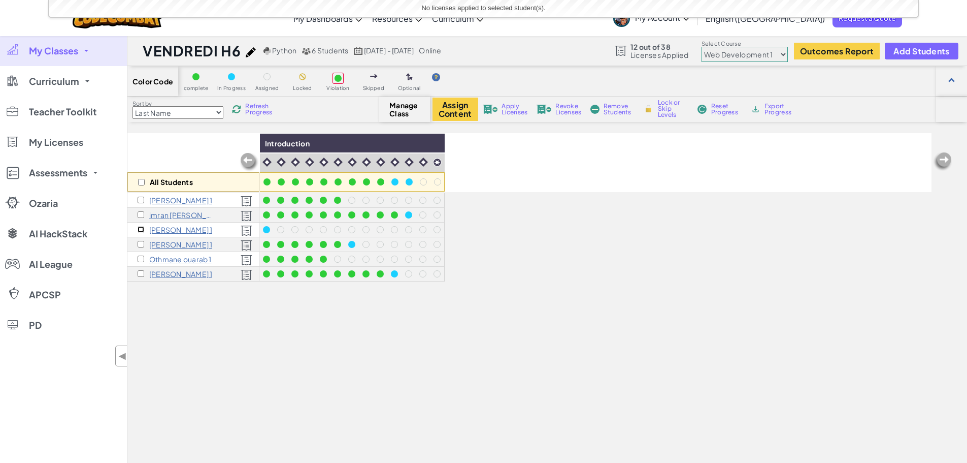
click at [143, 232] on input "checkbox" at bounding box center [141, 229] width 7 height 7
checkbox input "true"
click at [567, 110] on span "Revoke Licenses" at bounding box center [569, 109] width 26 height 12
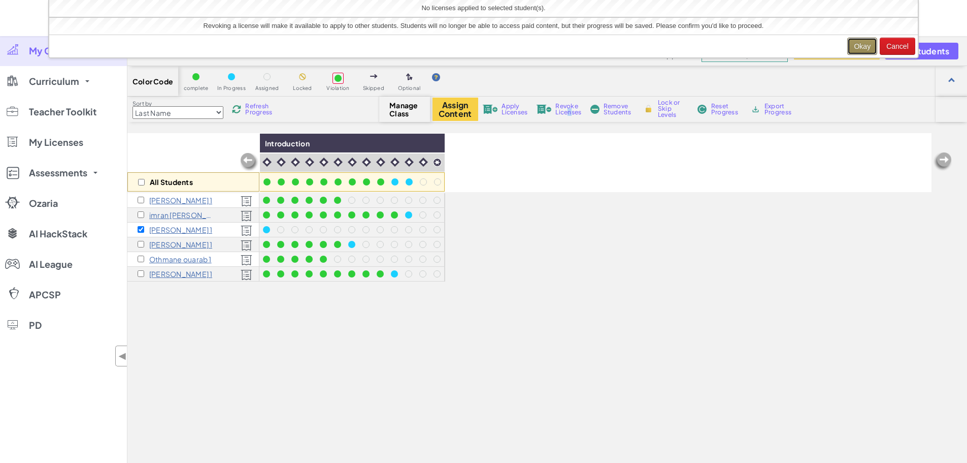
click at [867, 46] on button "Okay" at bounding box center [863, 46] width 30 height 17
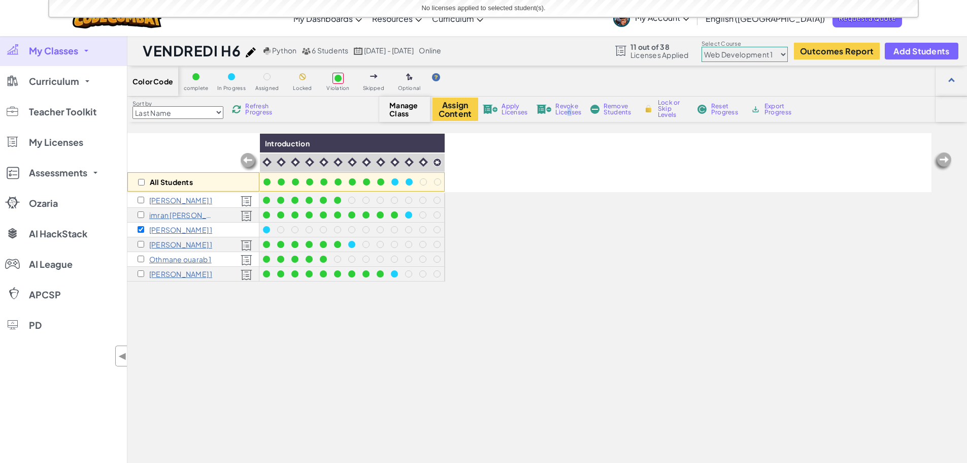
click at [38, 58] on link "My Classes" at bounding box center [63, 51] width 127 height 30
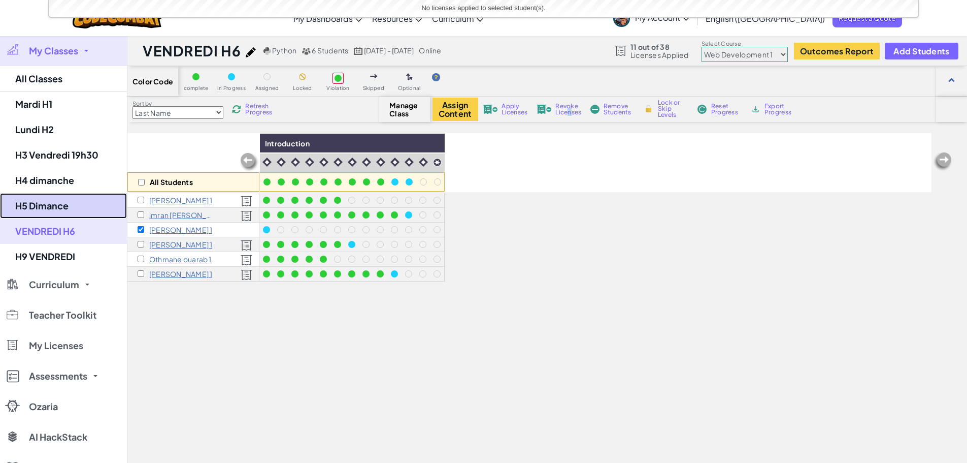
click at [71, 205] on link "H5 Dimance" at bounding box center [63, 205] width 127 height 25
select select "5789587aad86a6efb573701f"
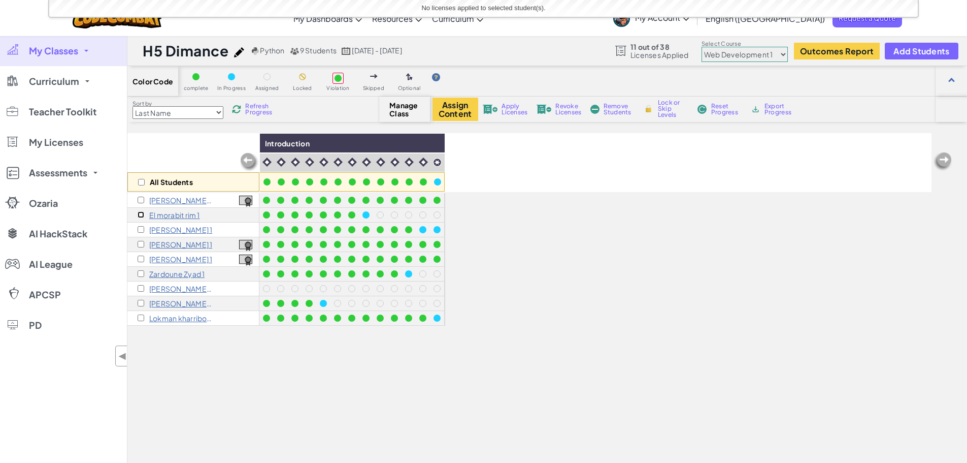
click at [143, 217] on input "checkbox" at bounding box center [141, 214] width 7 height 7
checkbox input "true"
click at [143, 231] on input "checkbox" at bounding box center [141, 229] width 7 height 7
checkbox input "true"
click at [144, 274] on input "checkbox" at bounding box center [141, 273] width 7 height 7
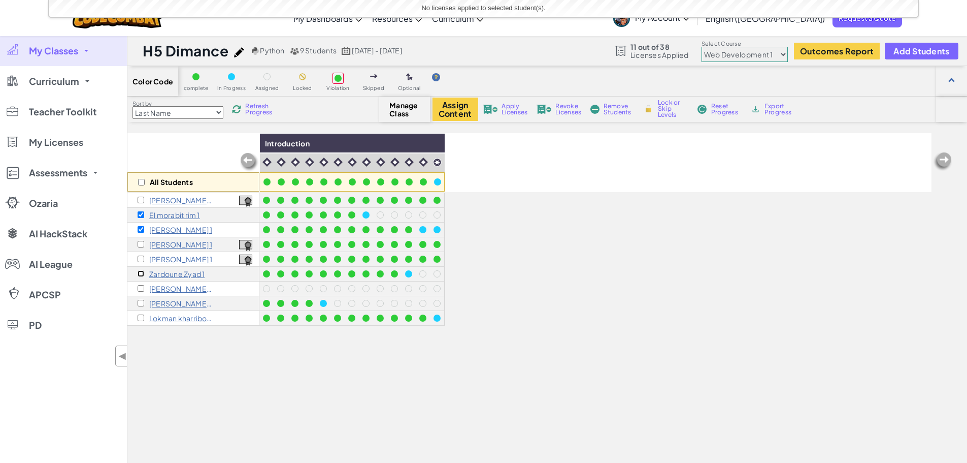
checkbox input "true"
click at [141, 303] on input "checkbox" at bounding box center [141, 303] width 7 height 7
checkbox input "true"
click at [139, 319] on input "checkbox" at bounding box center [141, 317] width 7 height 7
checkbox input "true"
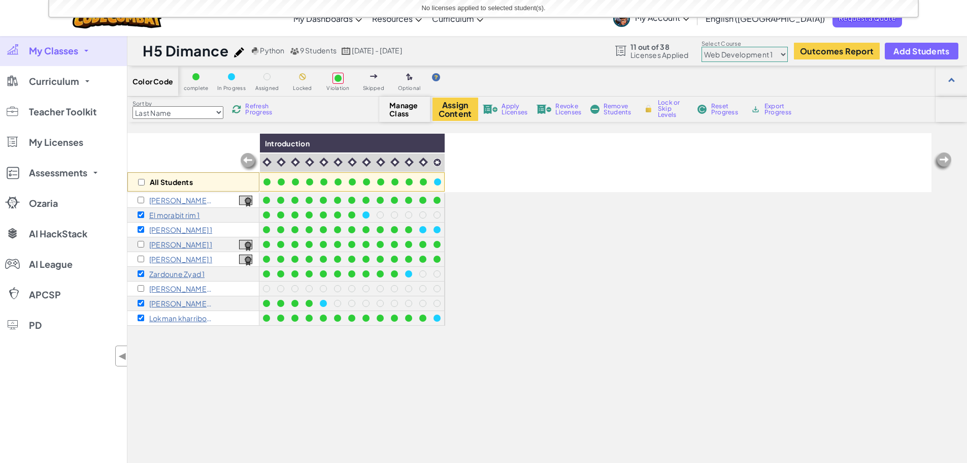
click at [509, 112] on span "Apply Licenses" at bounding box center [515, 109] width 26 height 12
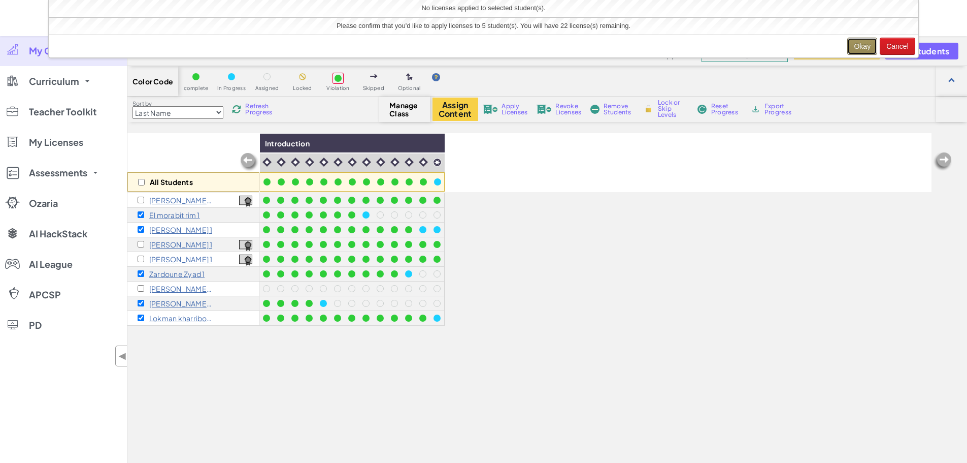
click at [860, 44] on button "Okay" at bounding box center [863, 46] width 30 height 17
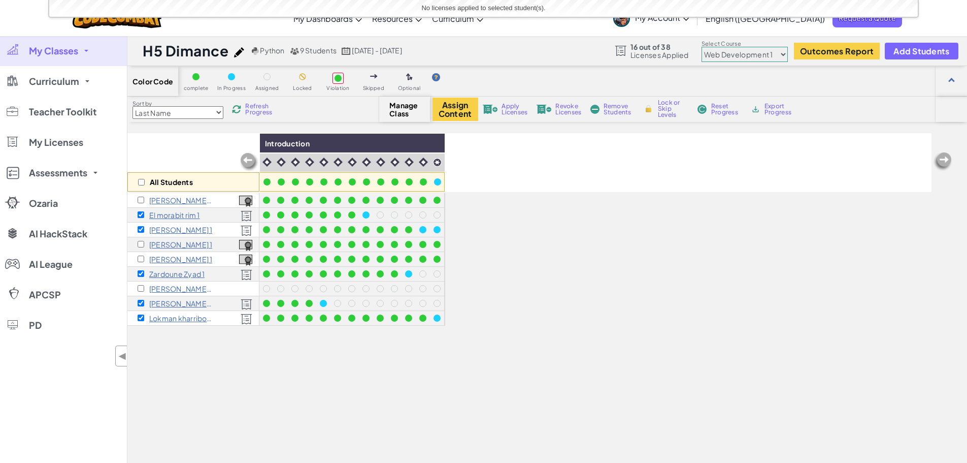
click at [86, 50] on span at bounding box center [86, 51] width 4 height 2
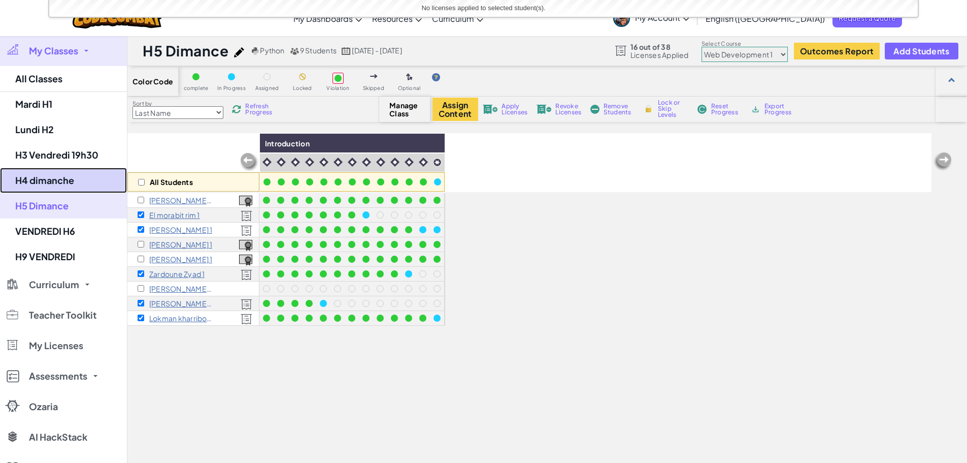
click at [58, 183] on link "H4 dimanche" at bounding box center [63, 180] width 127 height 25
select select "5789587aad86a6efb573701f"
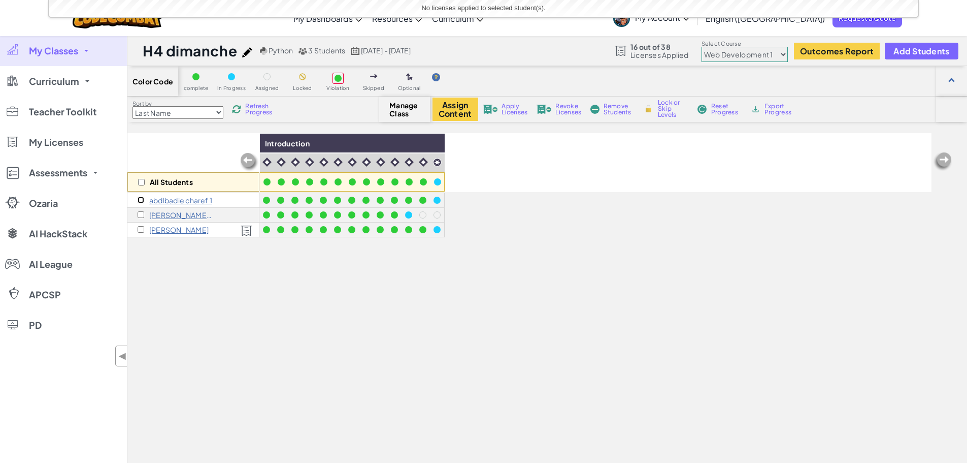
click at [143, 201] on input "checkbox" at bounding box center [141, 200] width 7 height 7
checkbox input "true"
click at [142, 211] on input "checkbox" at bounding box center [141, 214] width 7 height 7
checkbox input "true"
click at [519, 112] on span "Apply Licenses" at bounding box center [515, 109] width 26 height 12
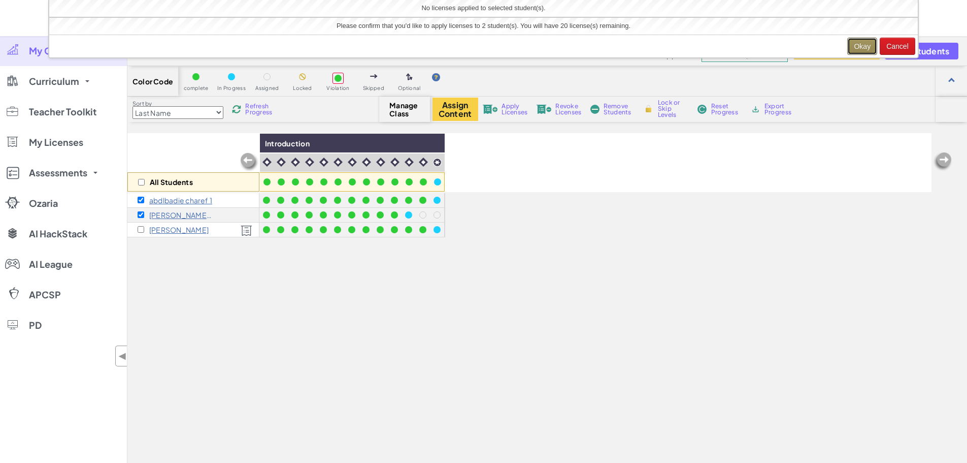
click at [857, 49] on button "Okay" at bounding box center [863, 46] width 30 height 17
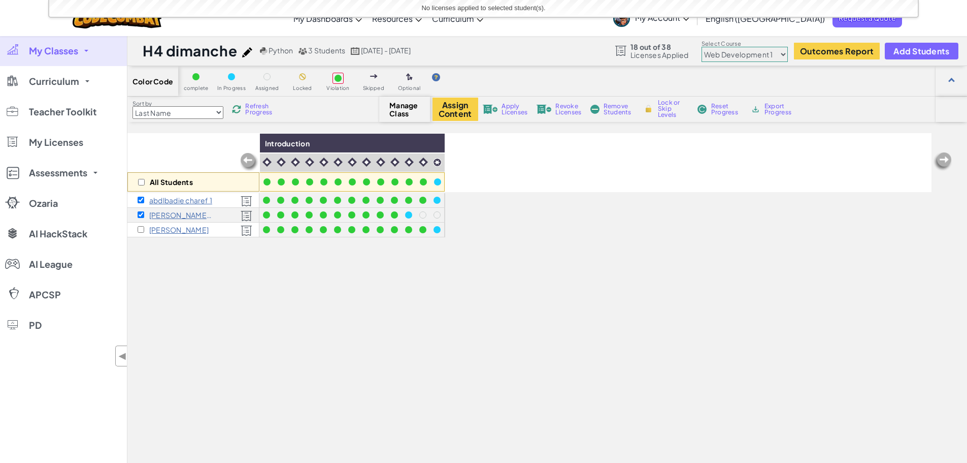
drag, startPoint x: 383, startPoint y: 405, endPoint x: 394, endPoint y: 455, distance: 50.8
click at [384, 406] on div "All Students Introduction [PERSON_NAME] 1 [PERSON_NAME] Rached 1 [PERSON_NAME]" at bounding box center [529, 339] width 804 height 412
